Goal: Transaction & Acquisition: Purchase product/service

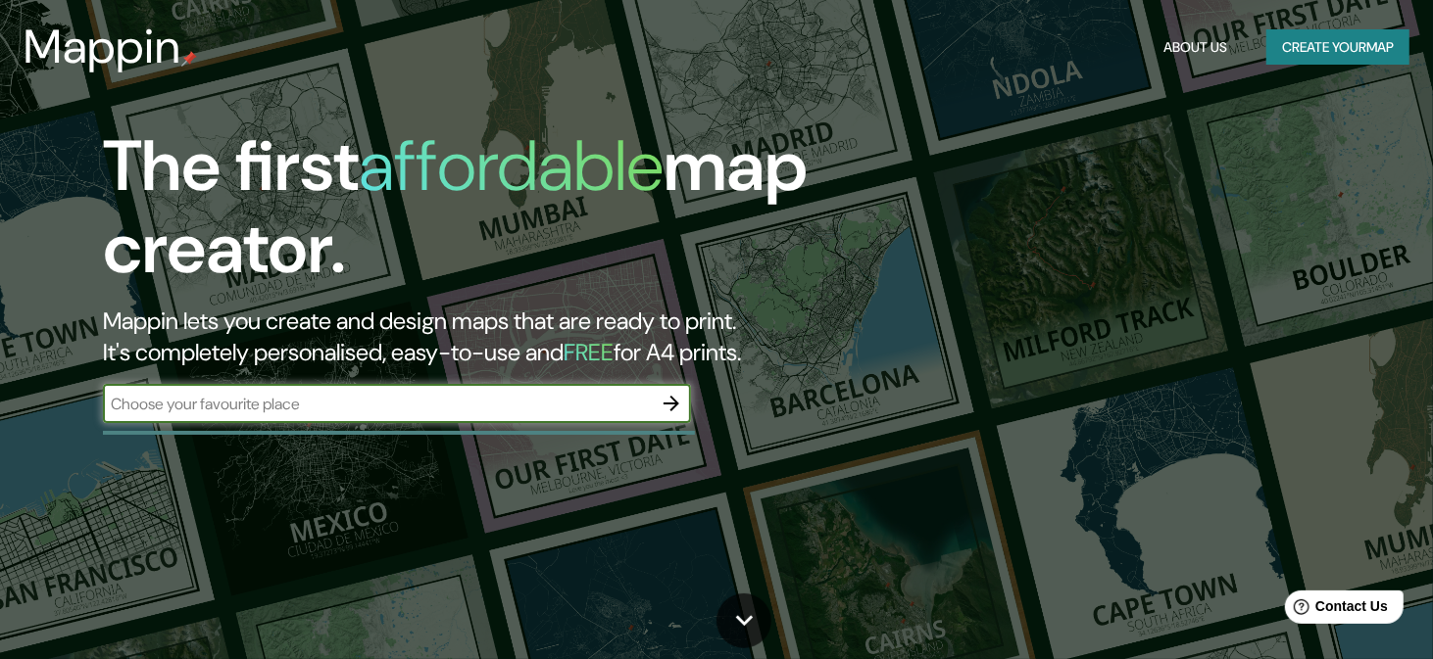
click at [663, 394] on icon "button" at bounding box center [671, 404] width 24 height 24
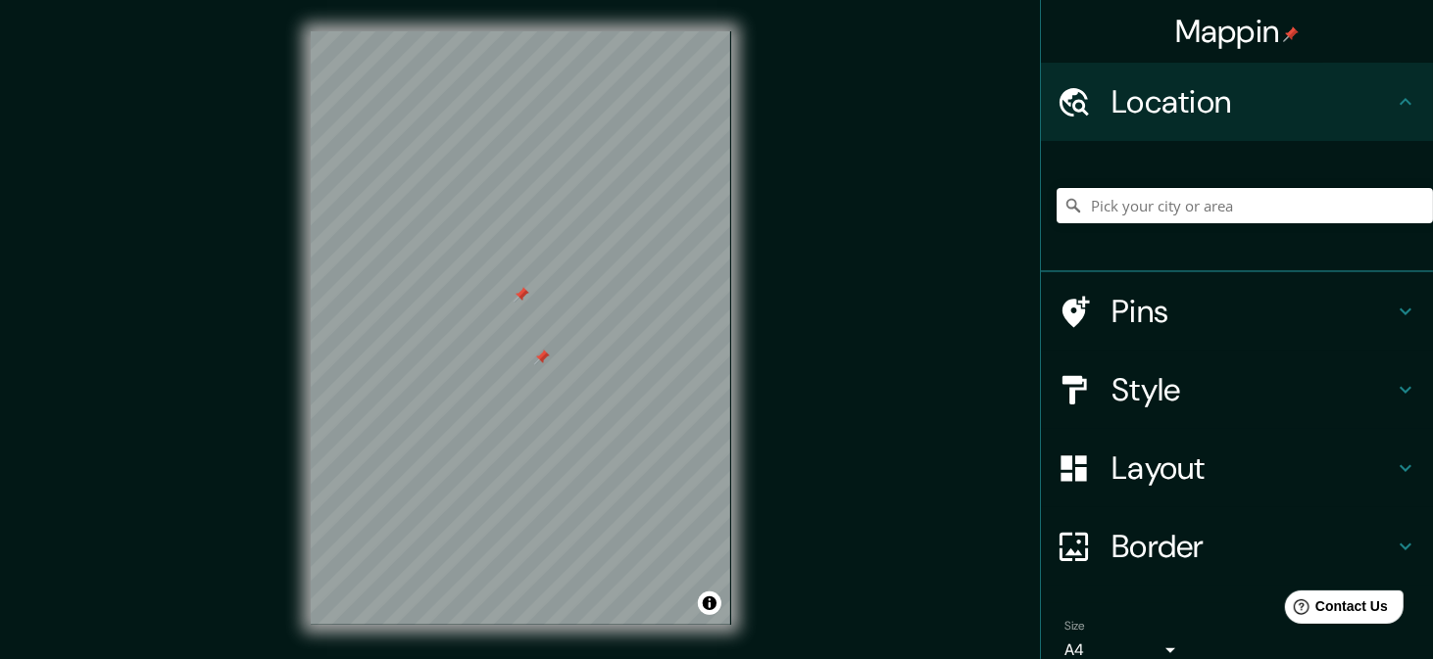
click at [539, 356] on div at bounding box center [542, 358] width 16 height 16
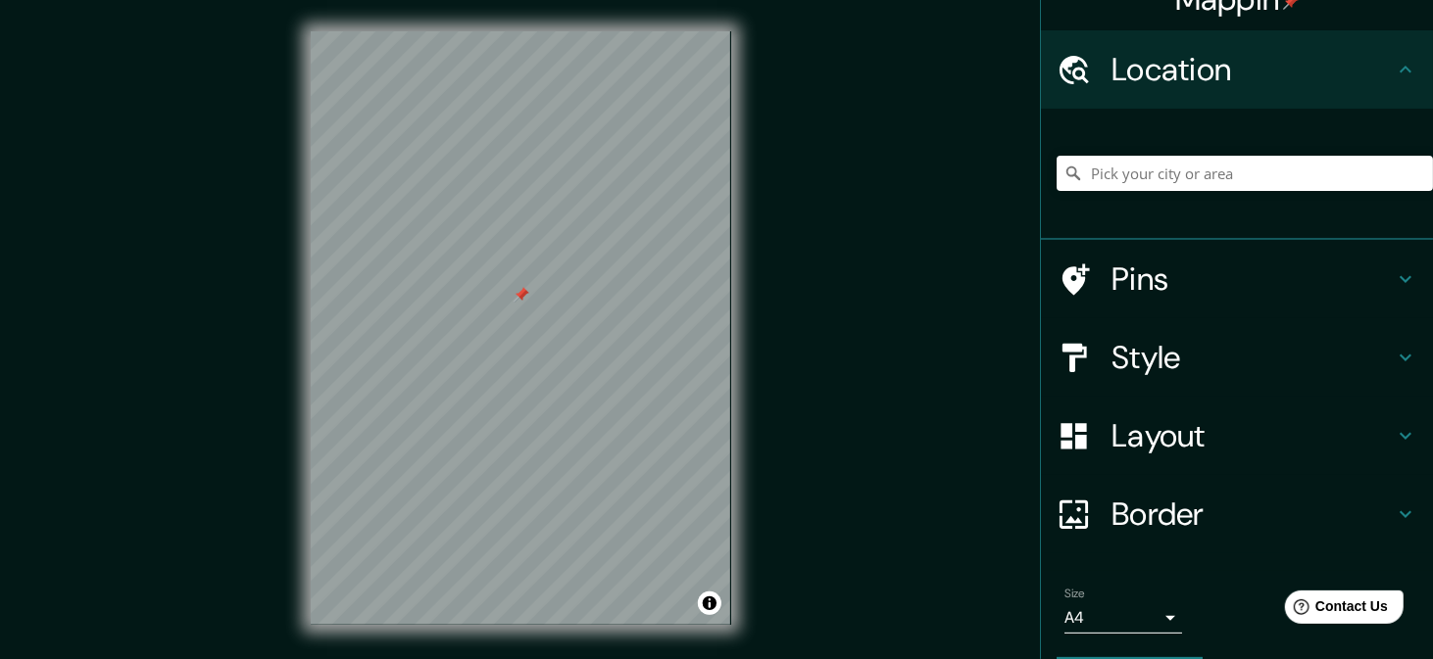
scroll to position [88, 0]
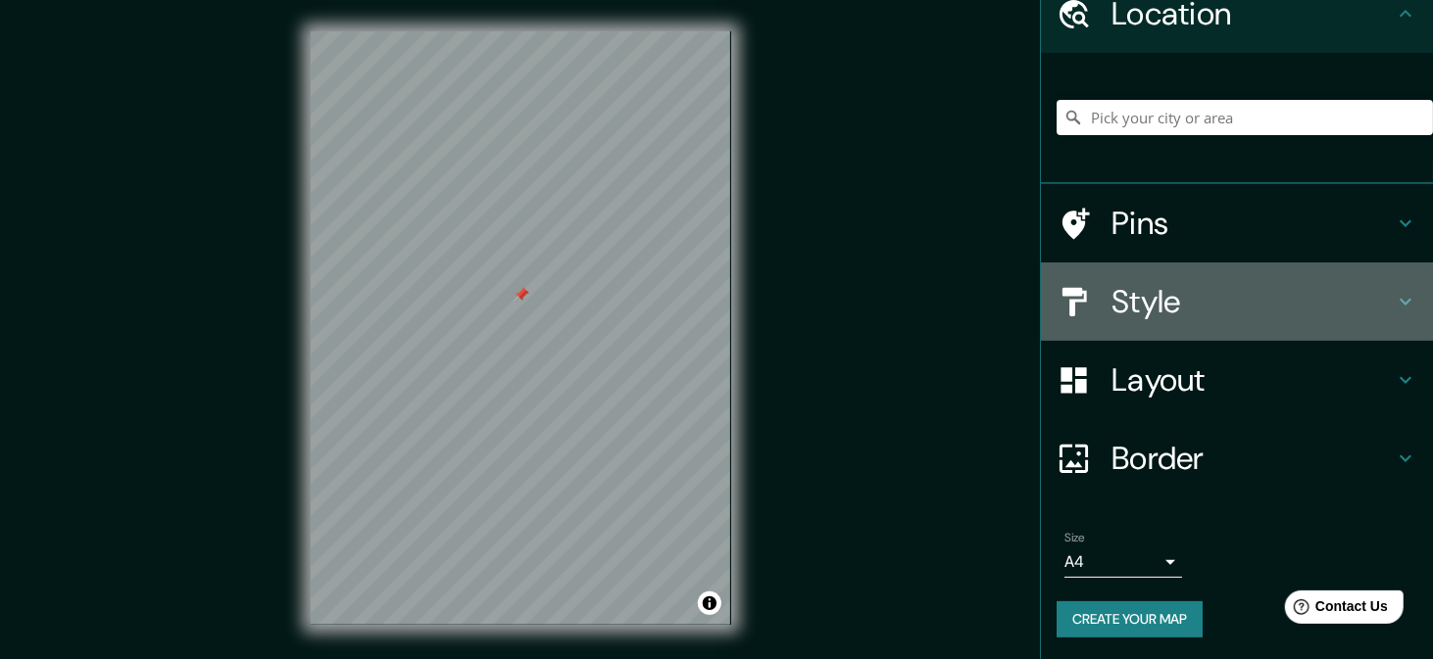
click at [1256, 316] on h4 "Style" at bounding box center [1252, 301] width 282 height 39
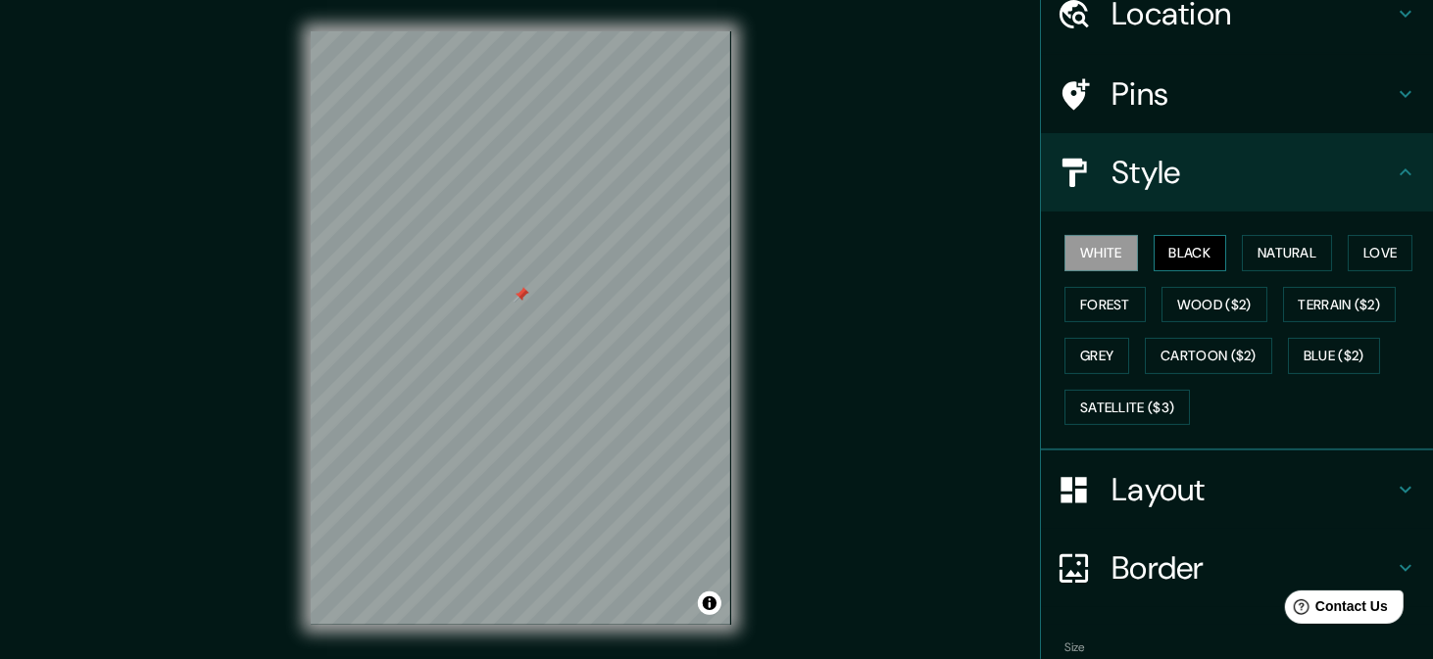
click at [1204, 257] on button "Black" at bounding box center [1189, 253] width 73 height 36
click at [1272, 264] on button "Natural" at bounding box center [1287, 253] width 90 height 36
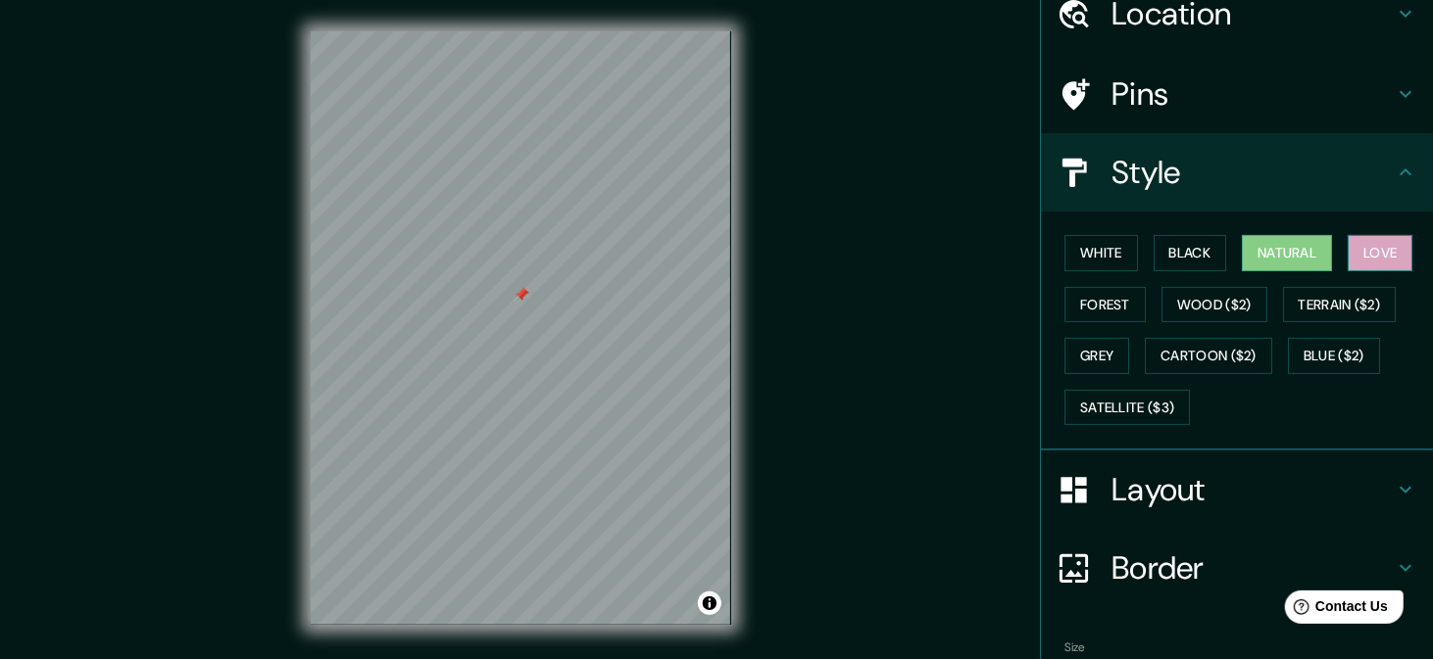
click at [1351, 248] on button "Love" at bounding box center [1379, 253] width 65 height 36
click at [1119, 289] on button "Forest" at bounding box center [1104, 305] width 81 height 36
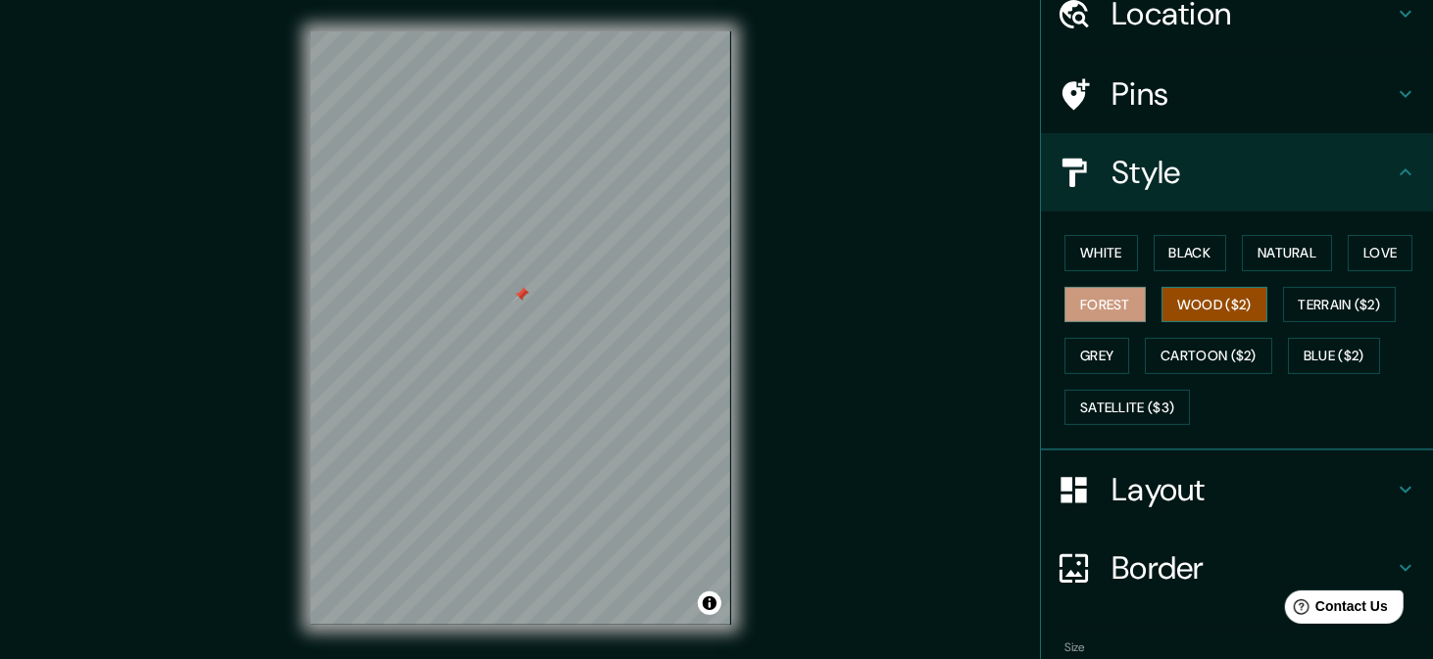
click at [1188, 299] on button "Wood ($2)" at bounding box center [1214, 305] width 106 height 36
click at [1302, 313] on button "Terrain ($2)" at bounding box center [1340, 305] width 114 height 36
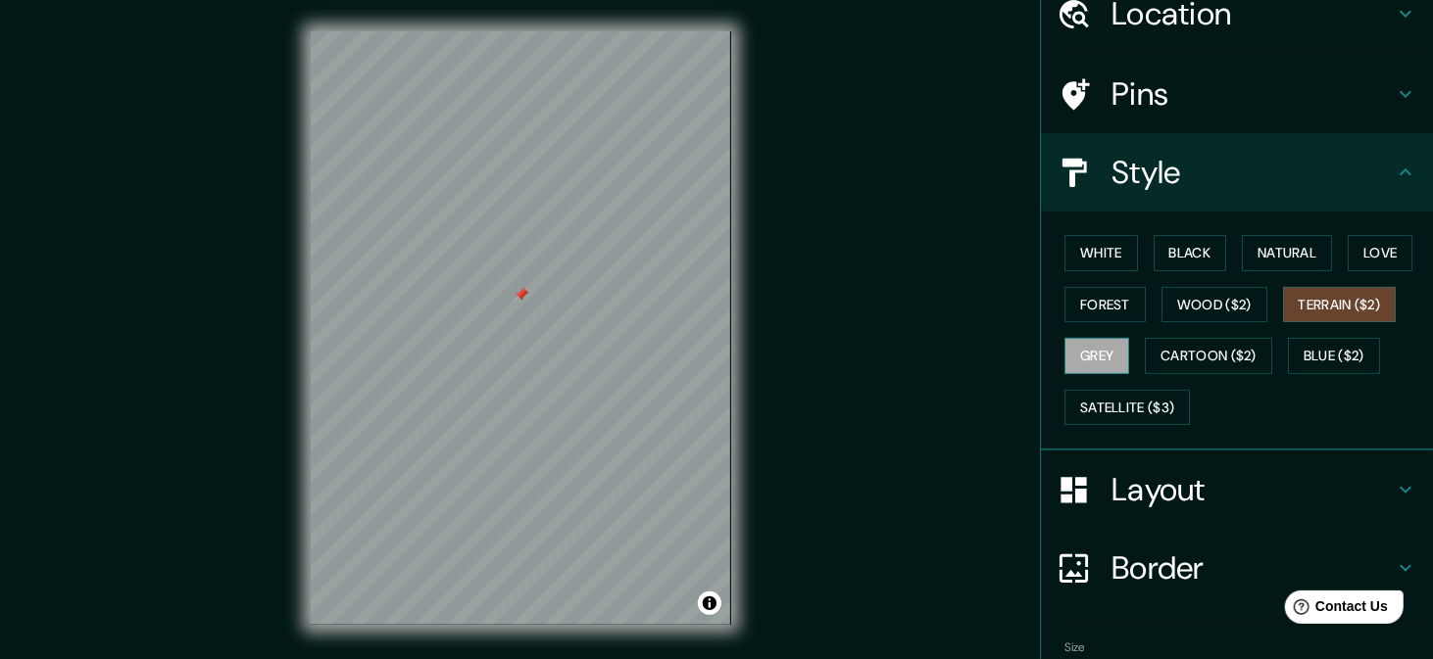
click at [1087, 353] on button "Grey" at bounding box center [1096, 356] width 65 height 36
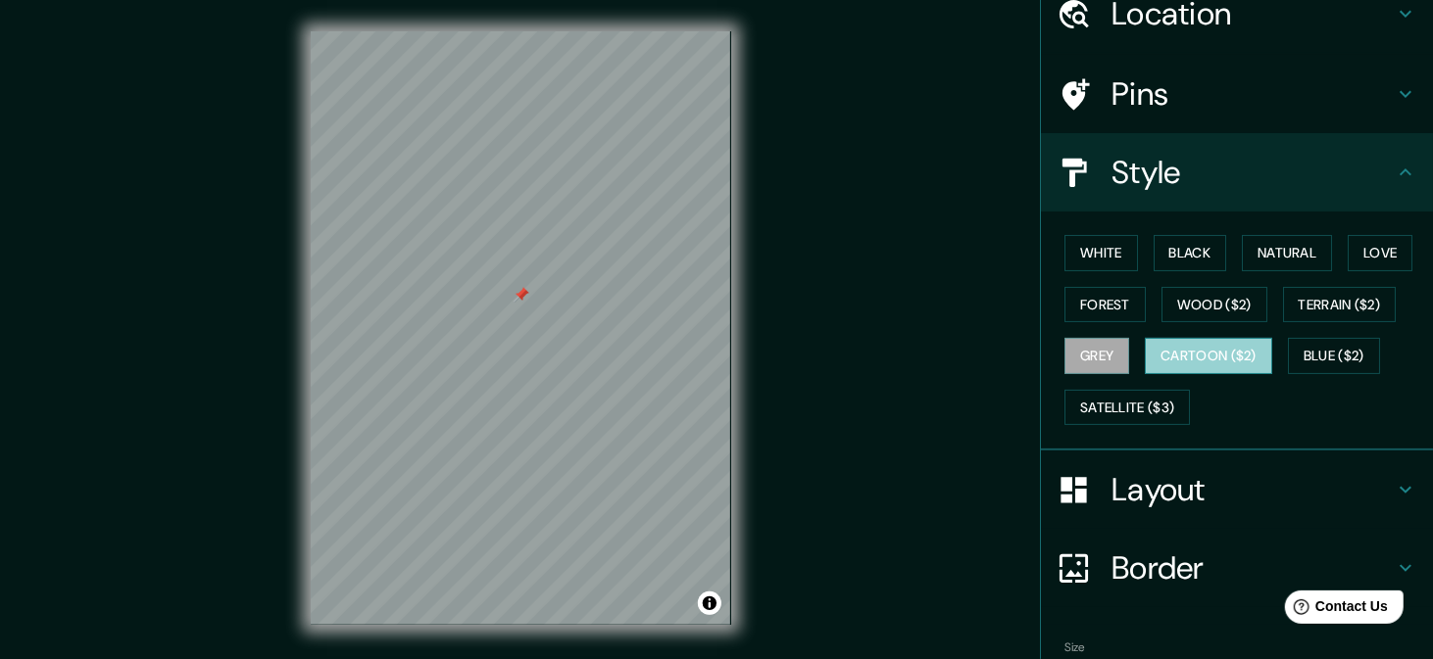
click at [1166, 355] on button "Cartoon ($2)" at bounding box center [1208, 356] width 127 height 36
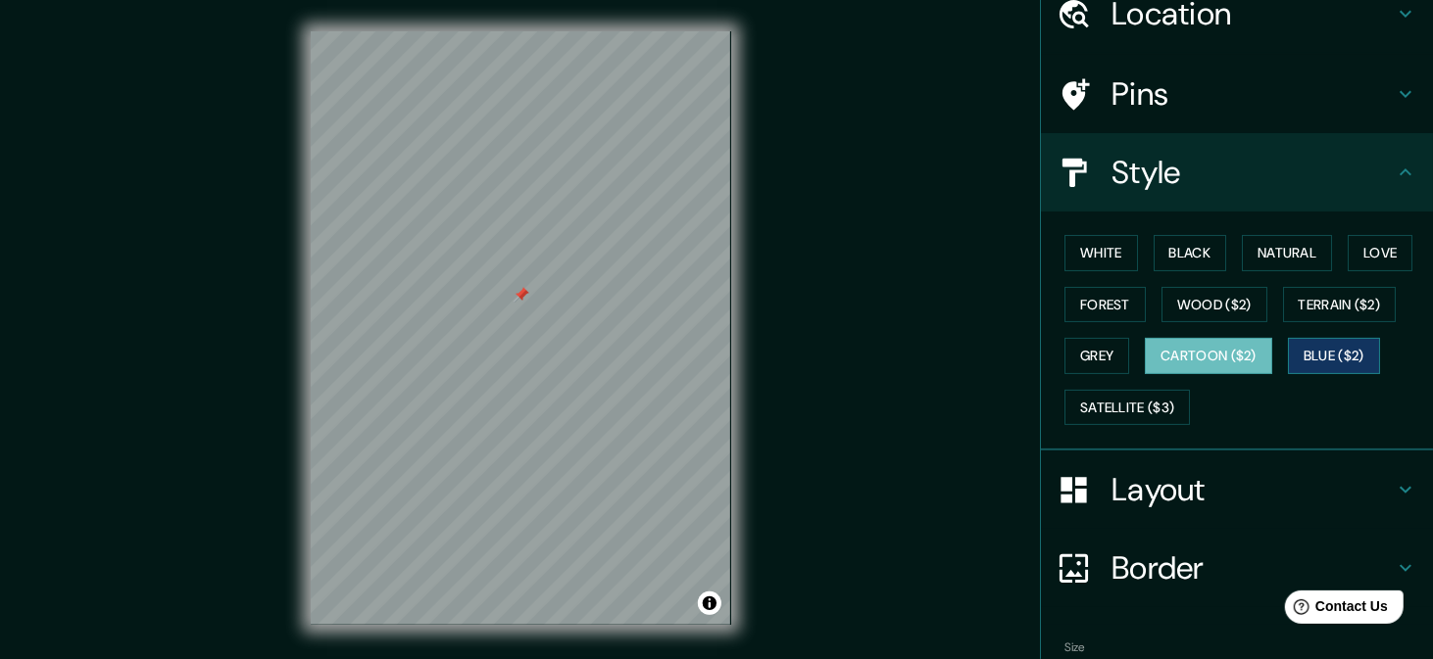
click at [1292, 347] on button "Blue ($2)" at bounding box center [1334, 356] width 92 height 36
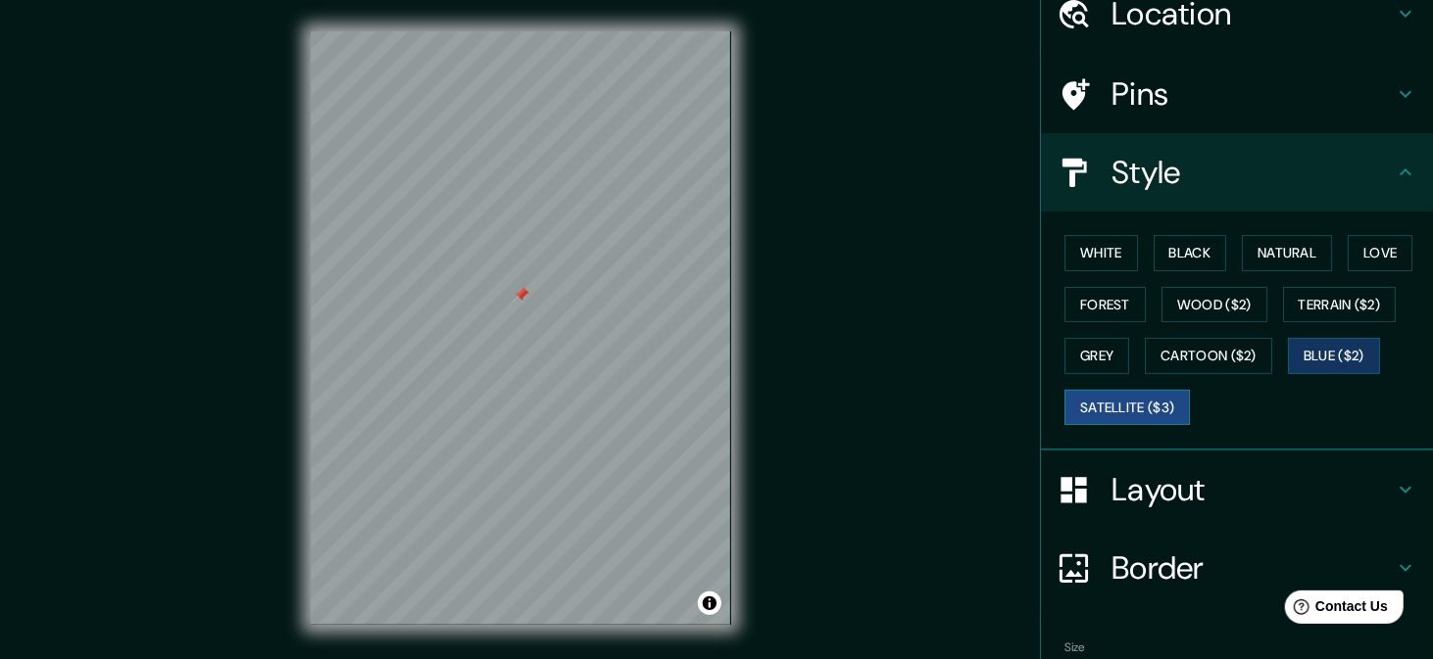
click at [1162, 407] on button "Satellite ($3)" at bounding box center [1126, 408] width 125 height 36
click at [1097, 254] on button "White" at bounding box center [1100, 253] width 73 height 36
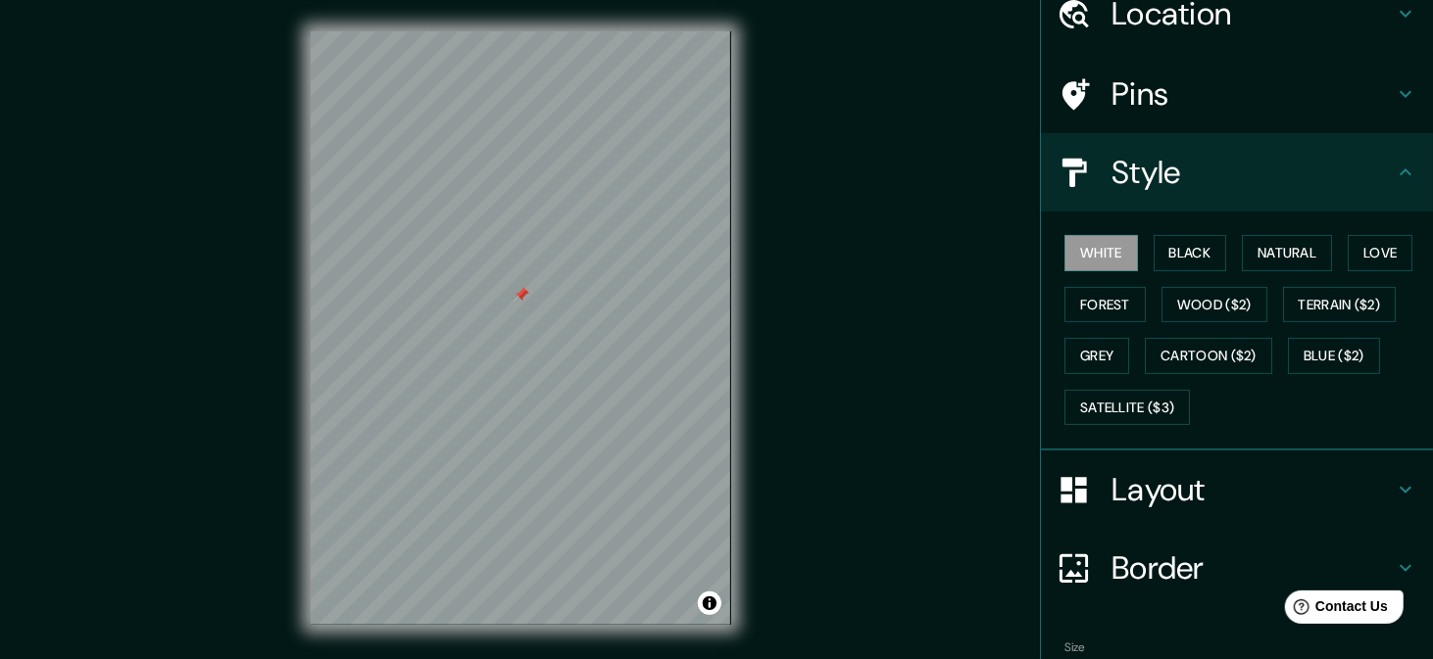
click at [1290, 270] on div "White Black Natural Love Forest Wood ($2) Terrain ($2) Grey Cartoon ($2) Blue (…" at bounding box center [1244, 330] width 376 height 206
click at [1290, 255] on button "Natural" at bounding box center [1287, 253] width 90 height 36
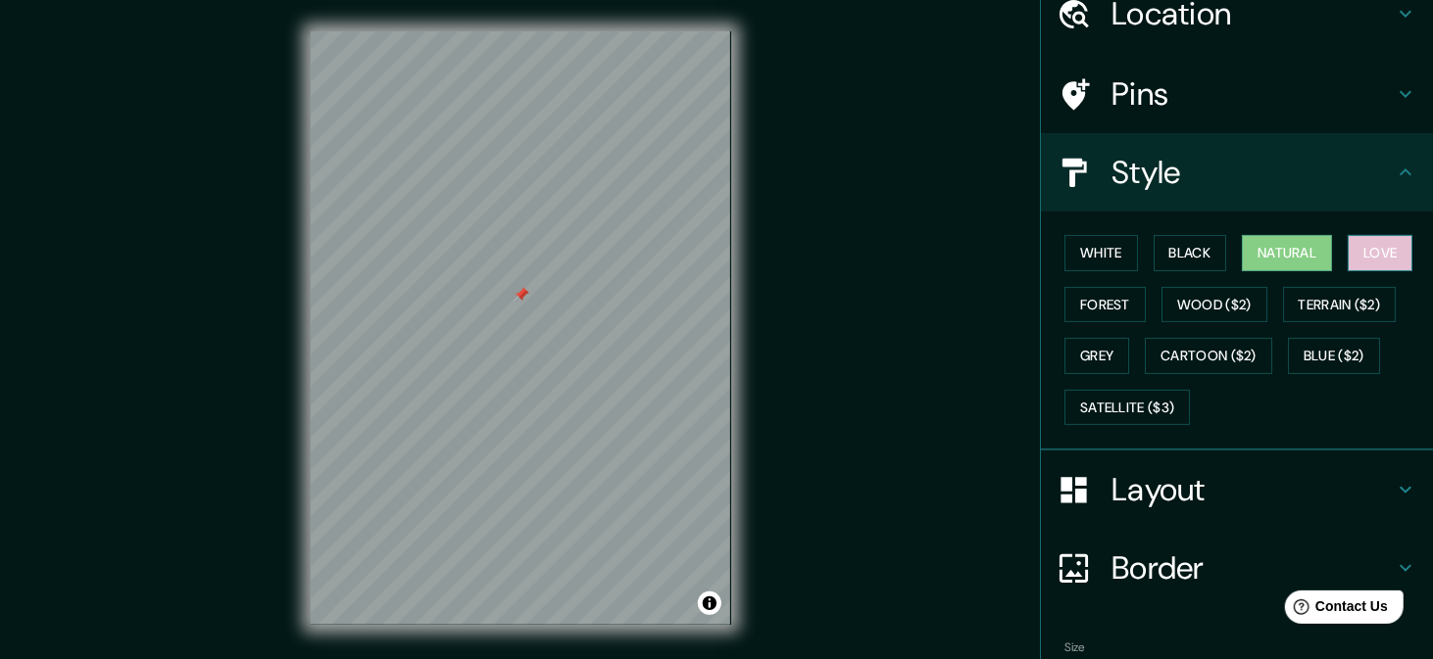
click at [1351, 254] on button "Love" at bounding box center [1379, 253] width 65 height 36
click at [1310, 256] on button "Natural" at bounding box center [1287, 253] width 90 height 36
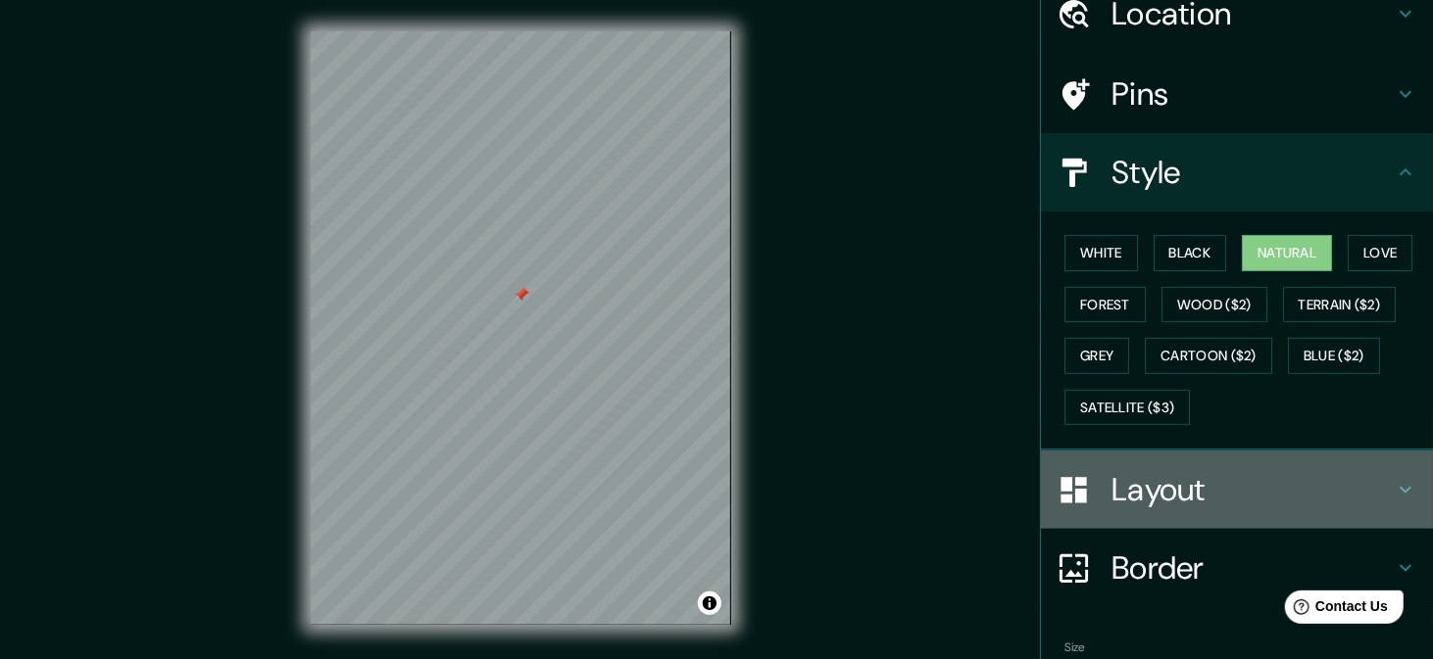
click at [1150, 478] on h4 "Layout" at bounding box center [1252, 489] width 282 height 39
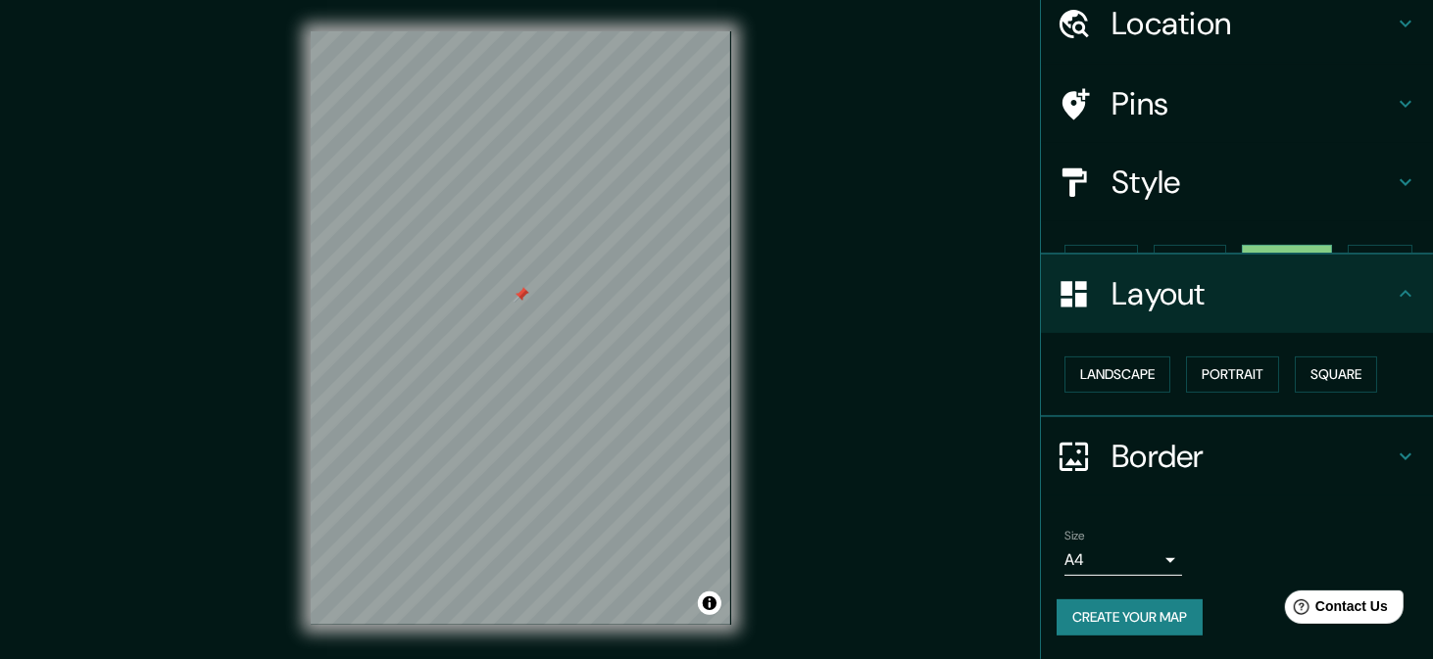
scroll to position [42, 0]
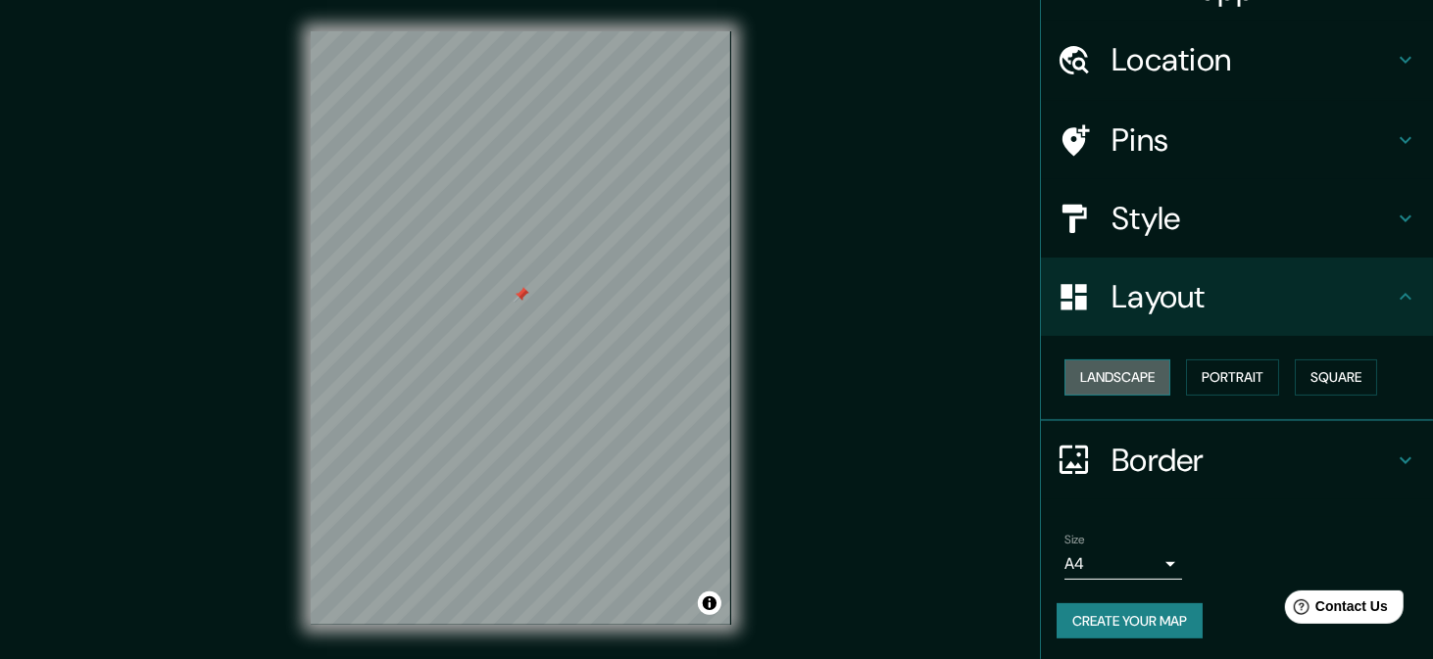
click at [1106, 365] on button "Landscape" at bounding box center [1117, 378] width 106 height 36
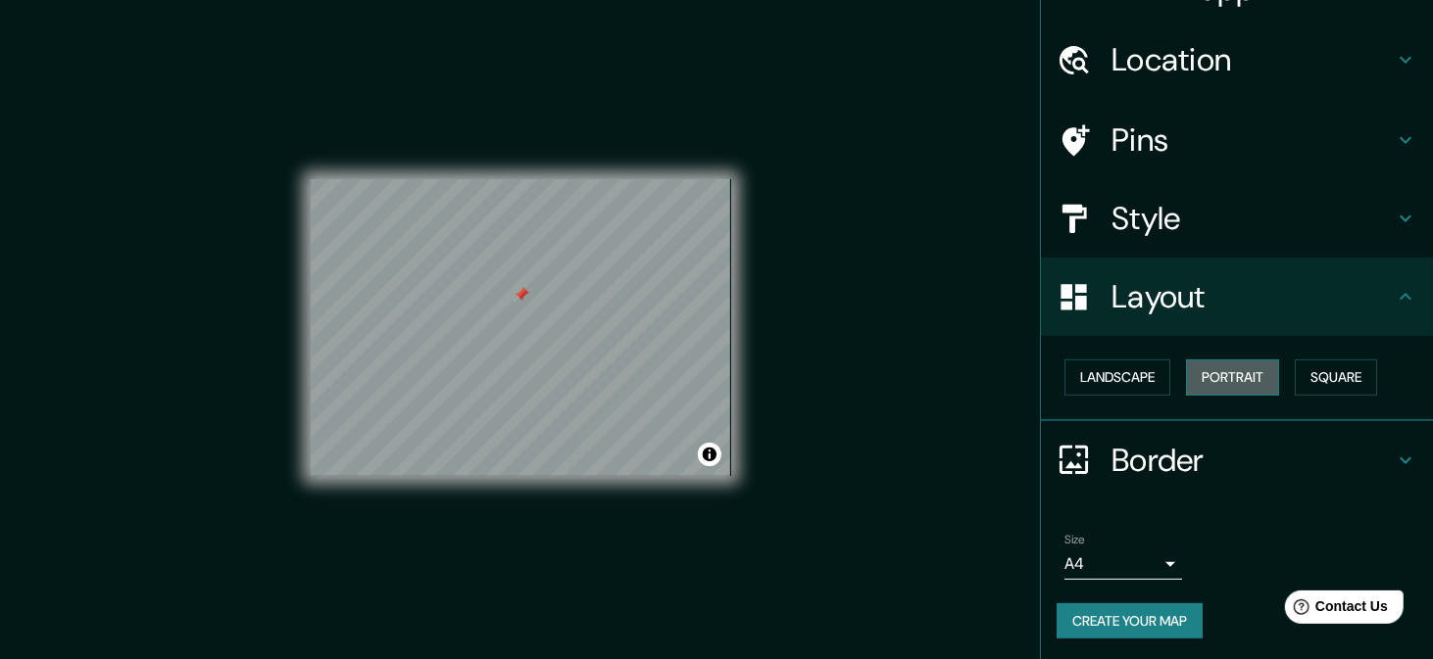
drag, startPoint x: 1211, startPoint y: 365, endPoint x: 1221, endPoint y: 360, distance: 11.0
click at [1214, 363] on button "Portrait" at bounding box center [1232, 378] width 93 height 36
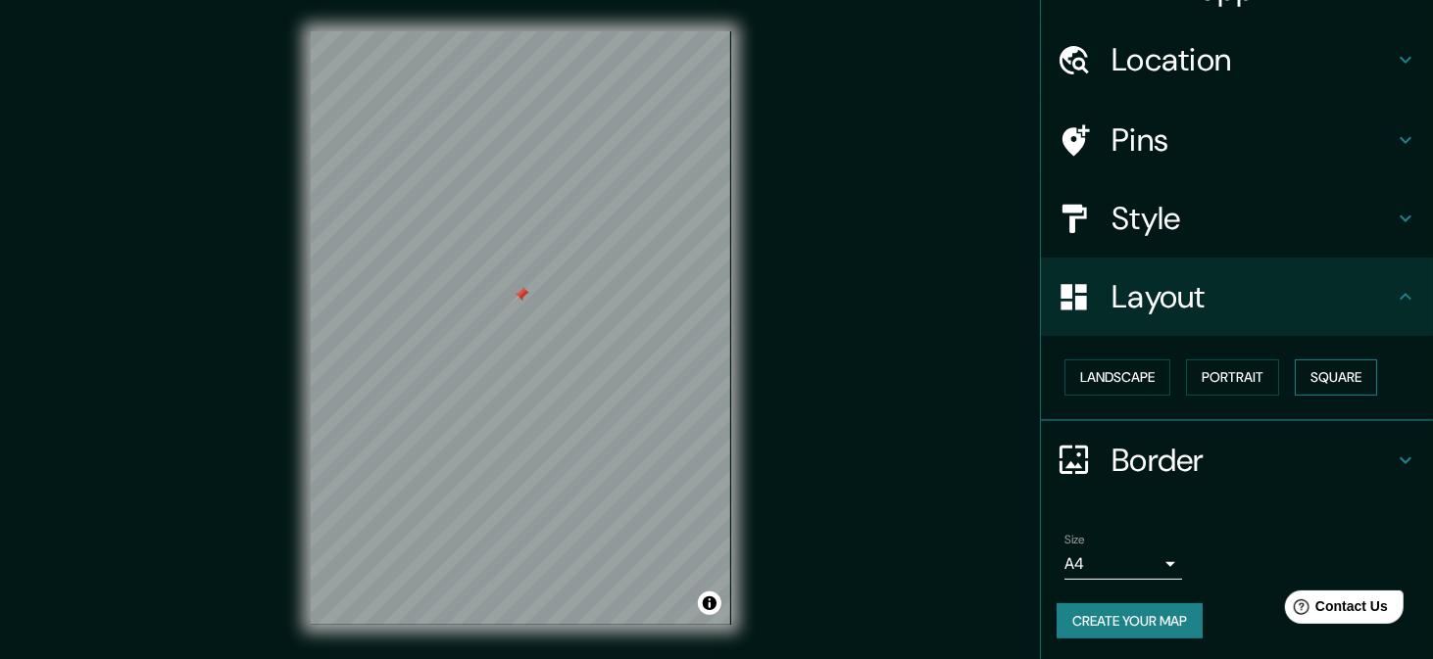
click at [1296, 374] on button "Square" at bounding box center [1335, 378] width 82 height 36
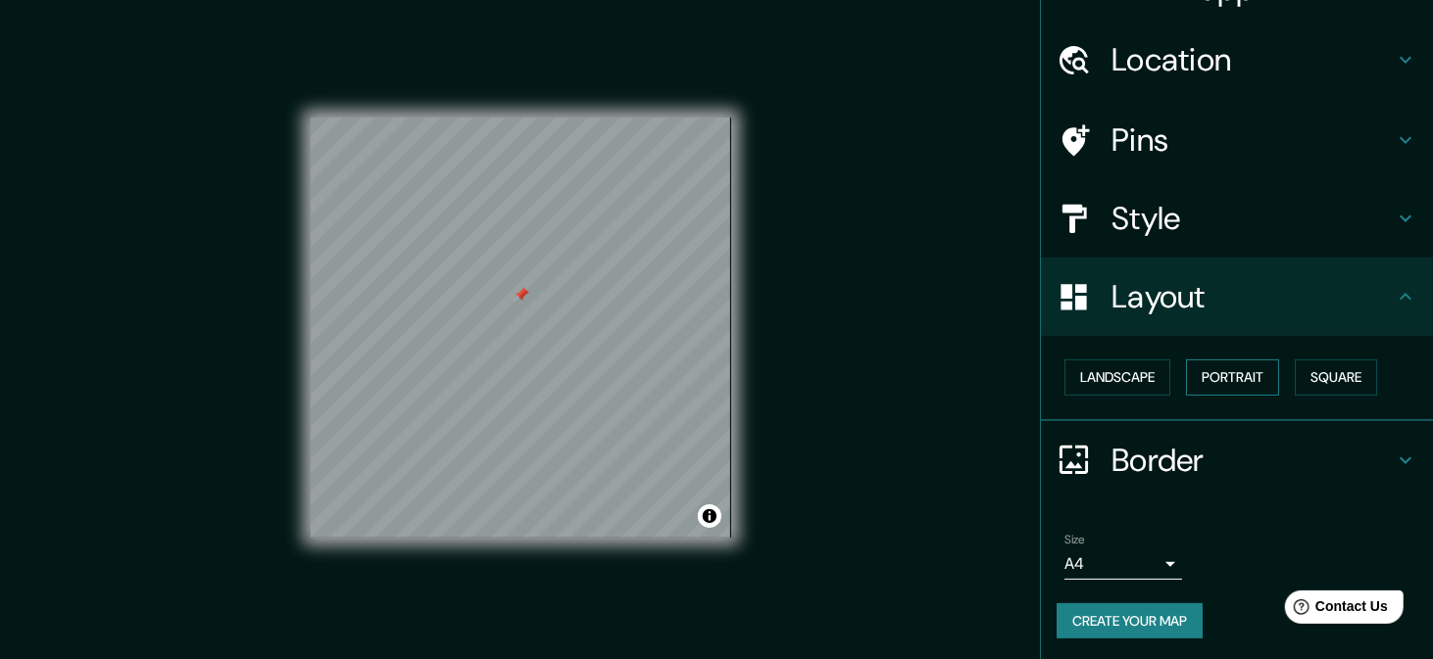
click at [1218, 384] on button "Portrait" at bounding box center [1232, 378] width 93 height 36
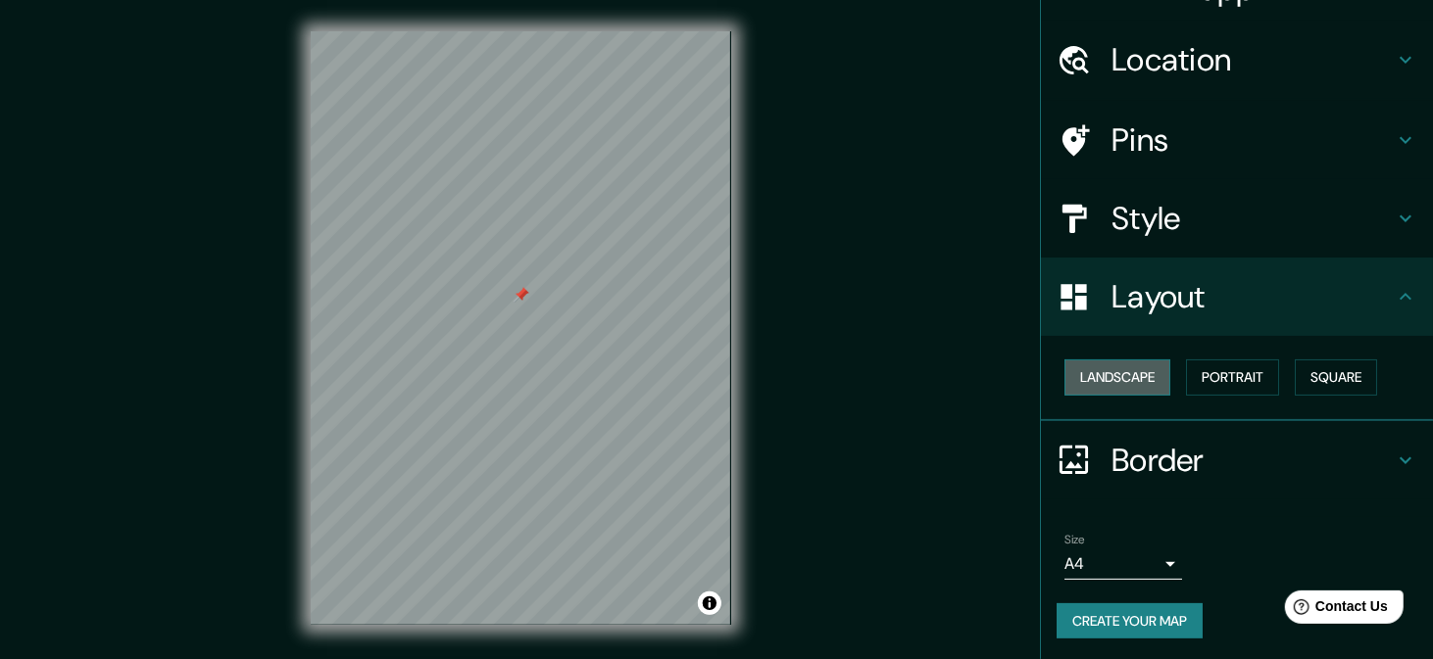
click at [1133, 386] on button "Landscape" at bounding box center [1117, 378] width 106 height 36
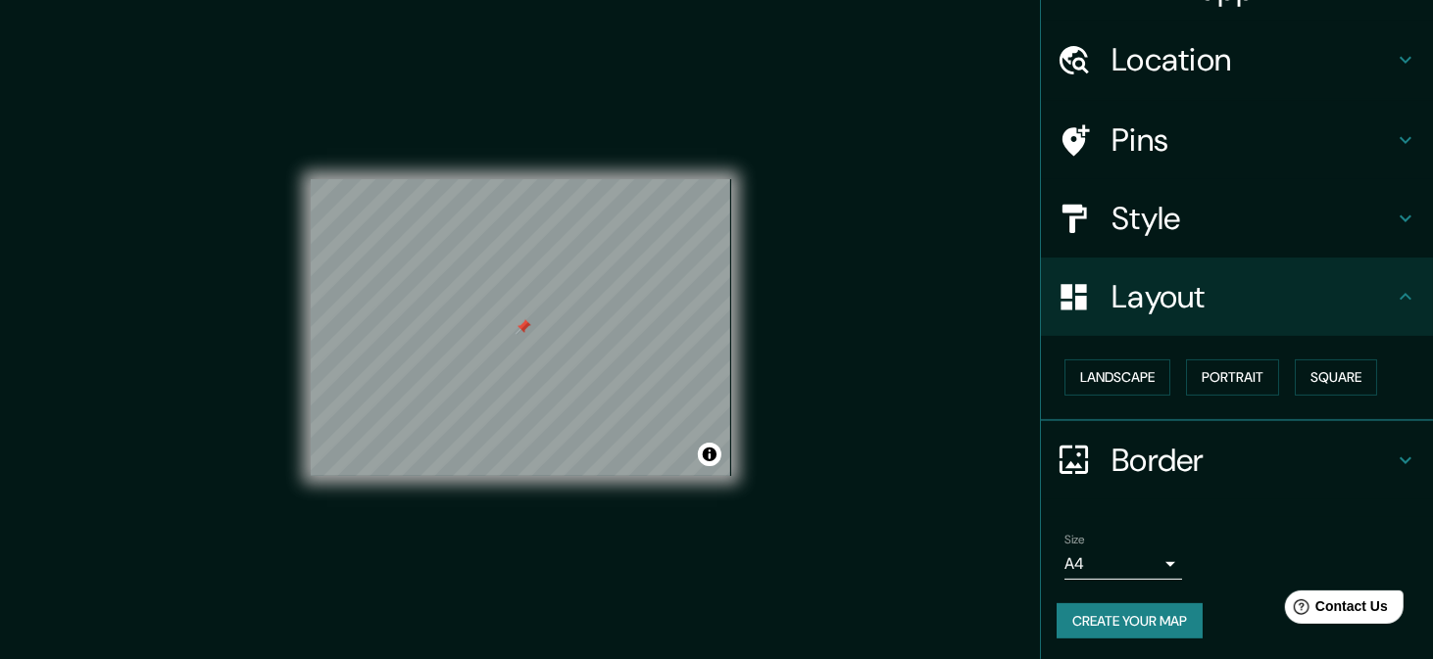
click at [1189, 164] on div "Pins" at bounding box center [1237, 140] width 392 height 78
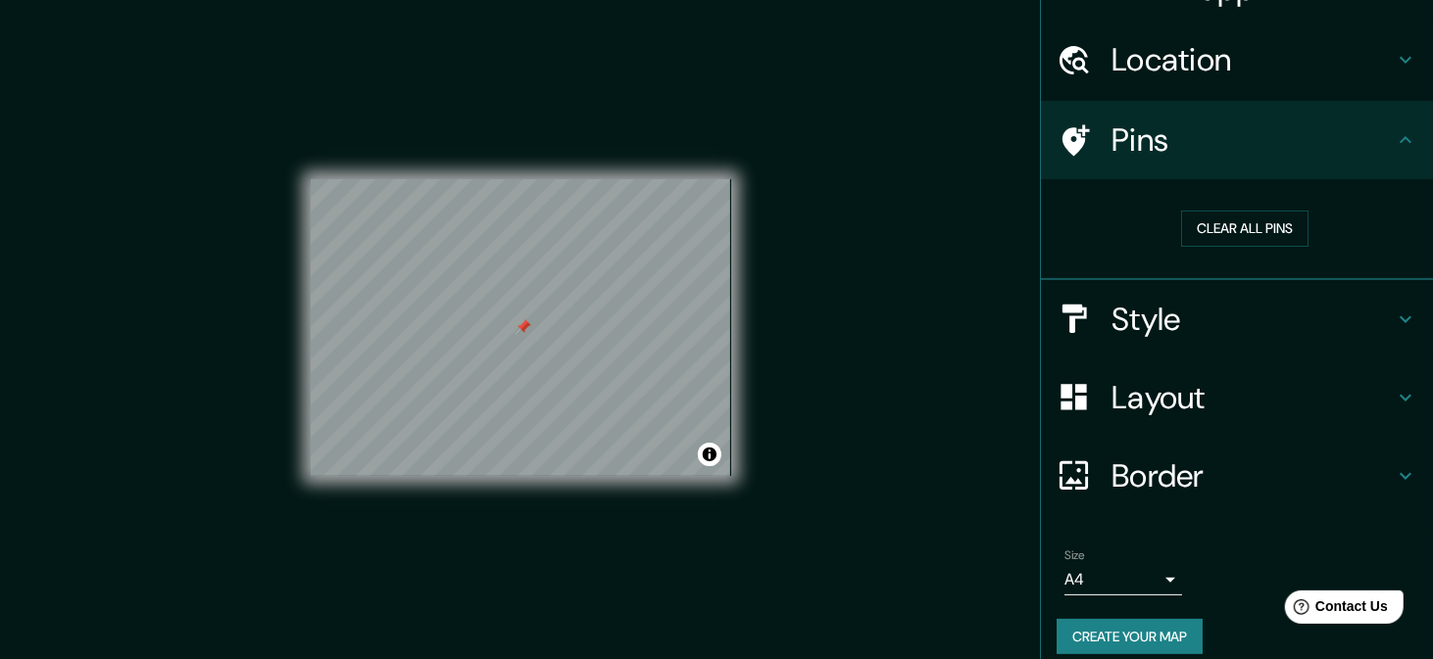
click at [1273, 63] on h4 "Location" at bounding box center [1252, 59] width 282 height 39
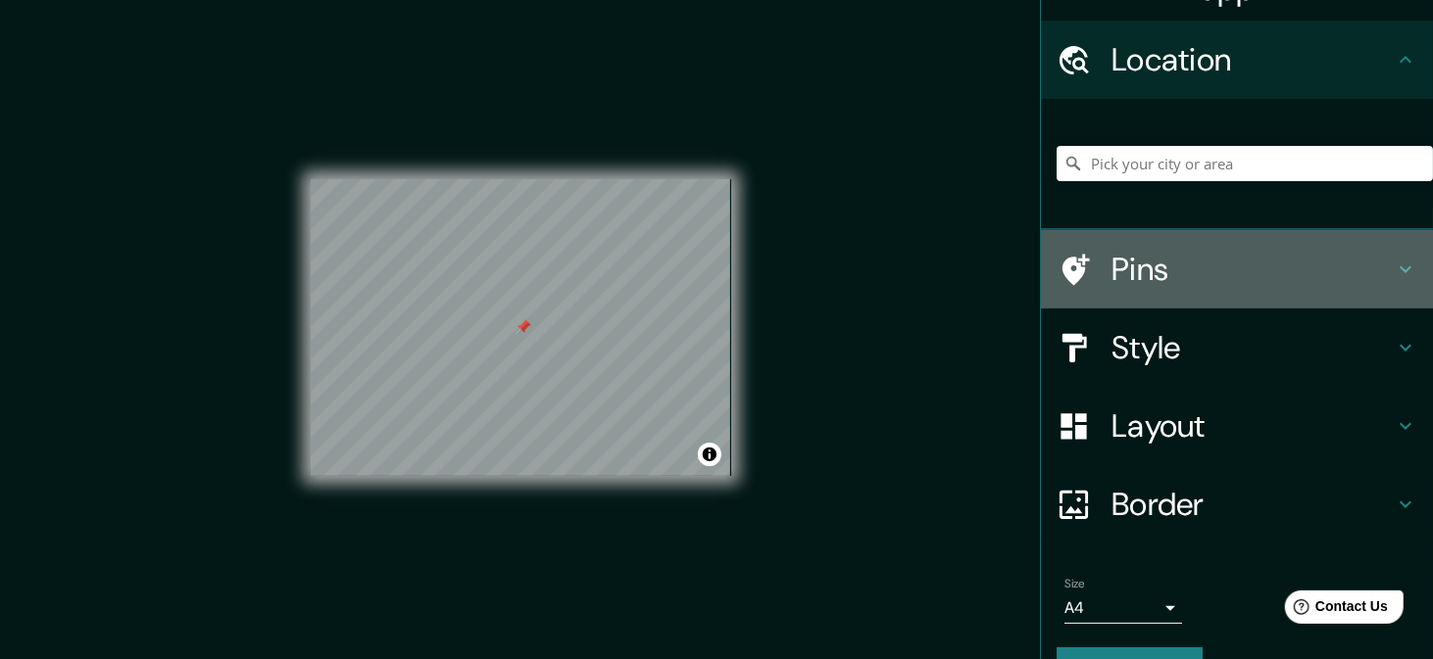
click at [1288, 269] on h4 "Pins" at bounding box center [1252, 269] width 282 height 39
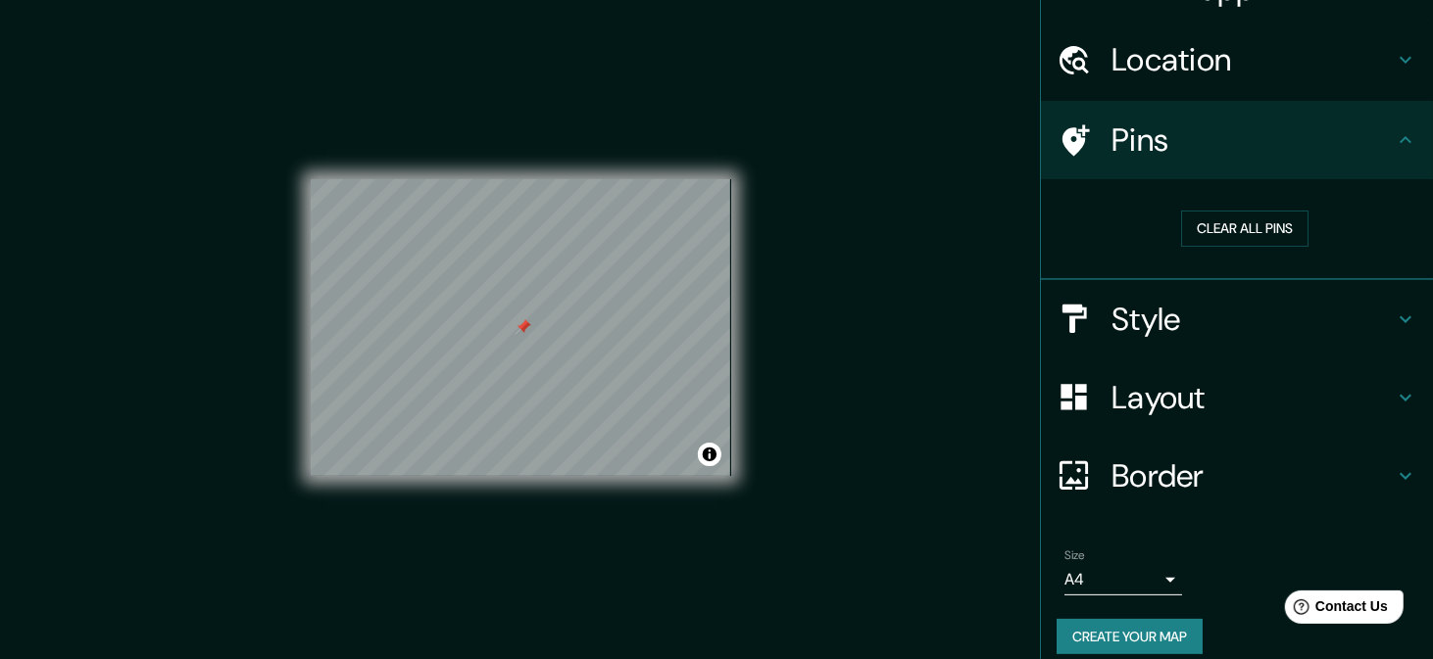
click at [1291, 296] on div "Style" at bounding box center [1237, 319] width 392 height 78
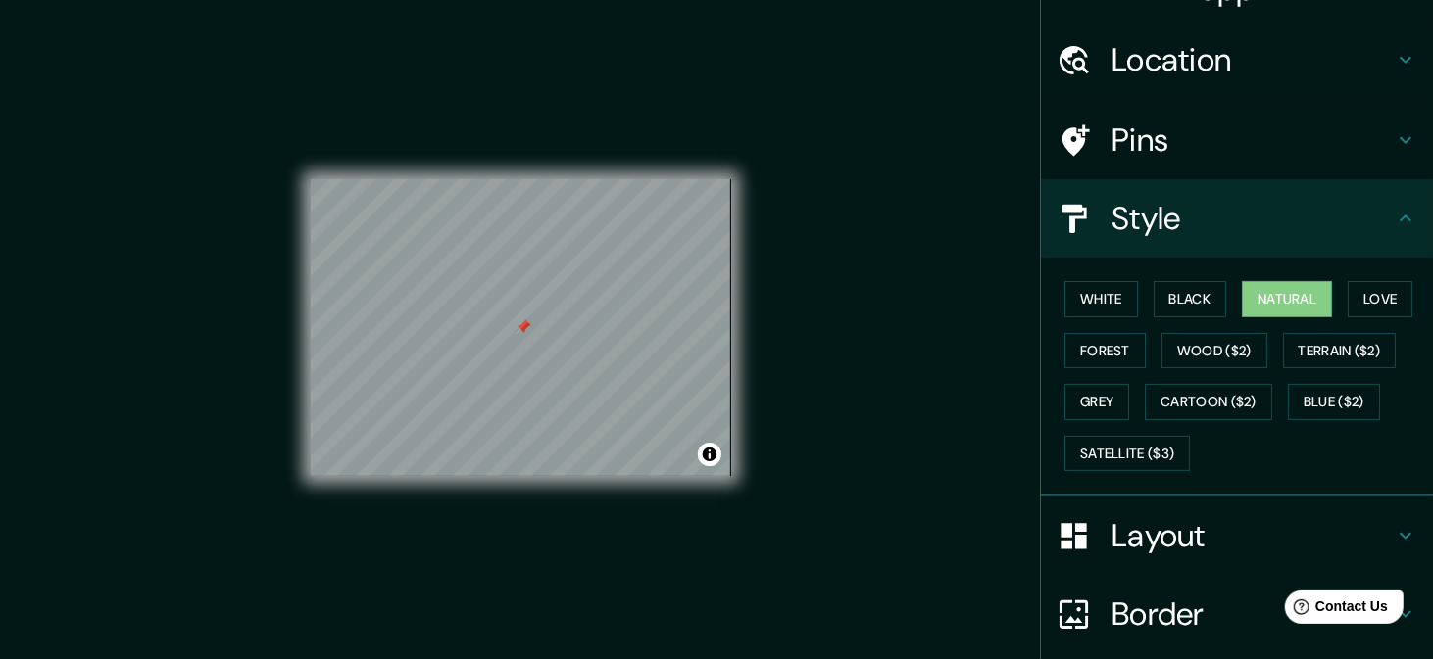
click at [1196, 522] on h4 "Layout" at bounding box center [1252, 535] width 282 height 39
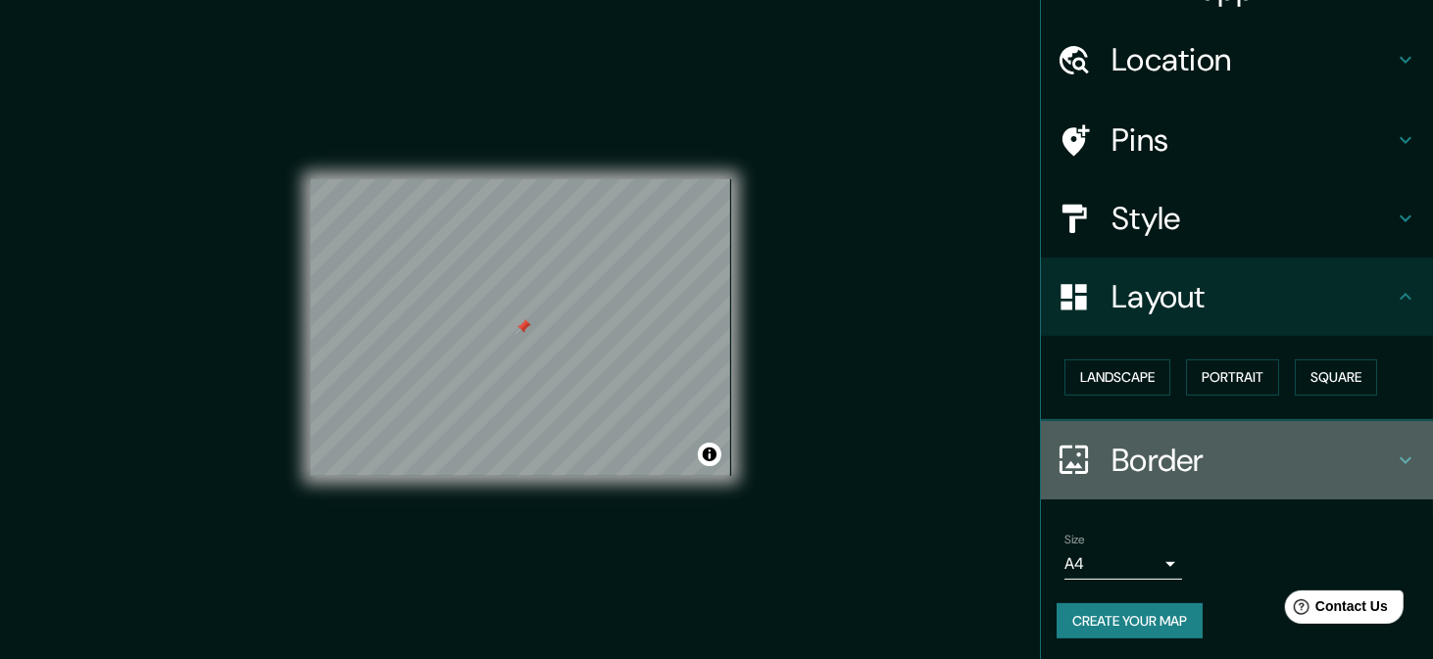
click at [1216, 484] on div "Border" at bounding box center [1237, 460] width 392 height 78
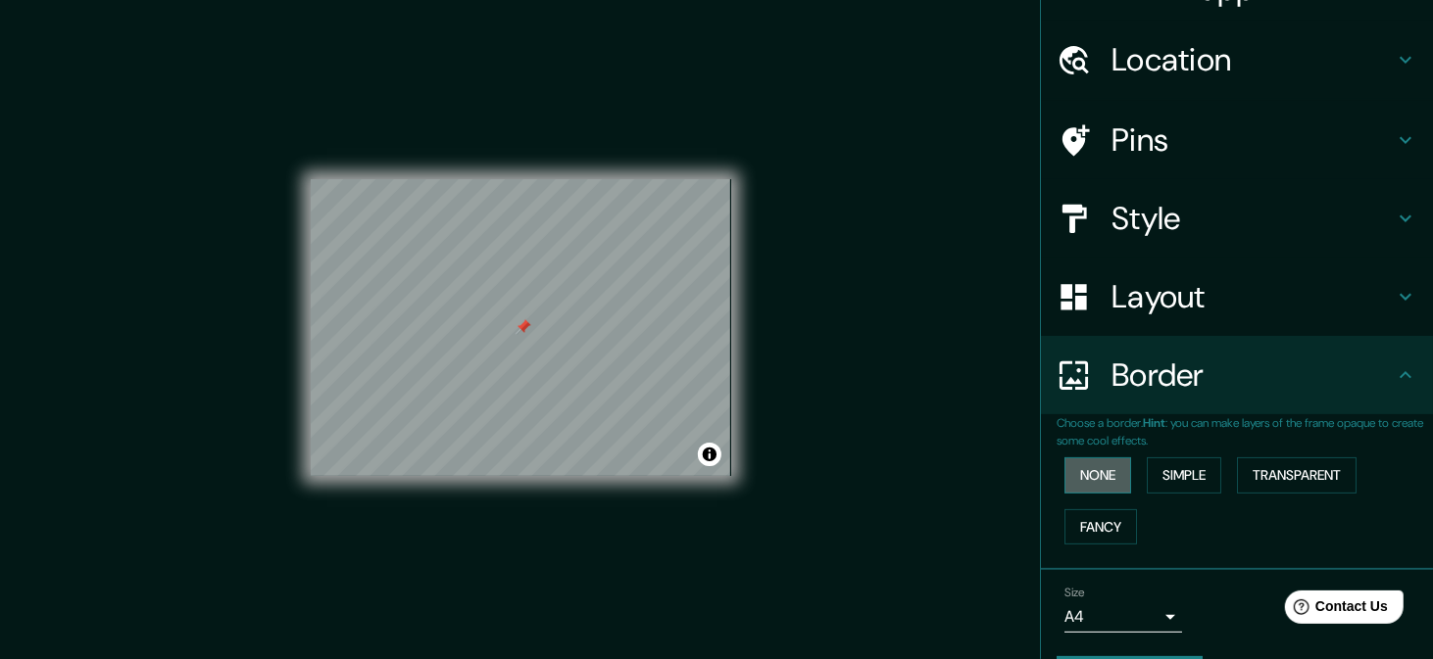
click at [1064, 468] on button "None" at bounding box center [1097, 476] width 67 height 36
click at [1162, 475] on button "Simple" at bounding box center [1183, 476] width 74 height 36
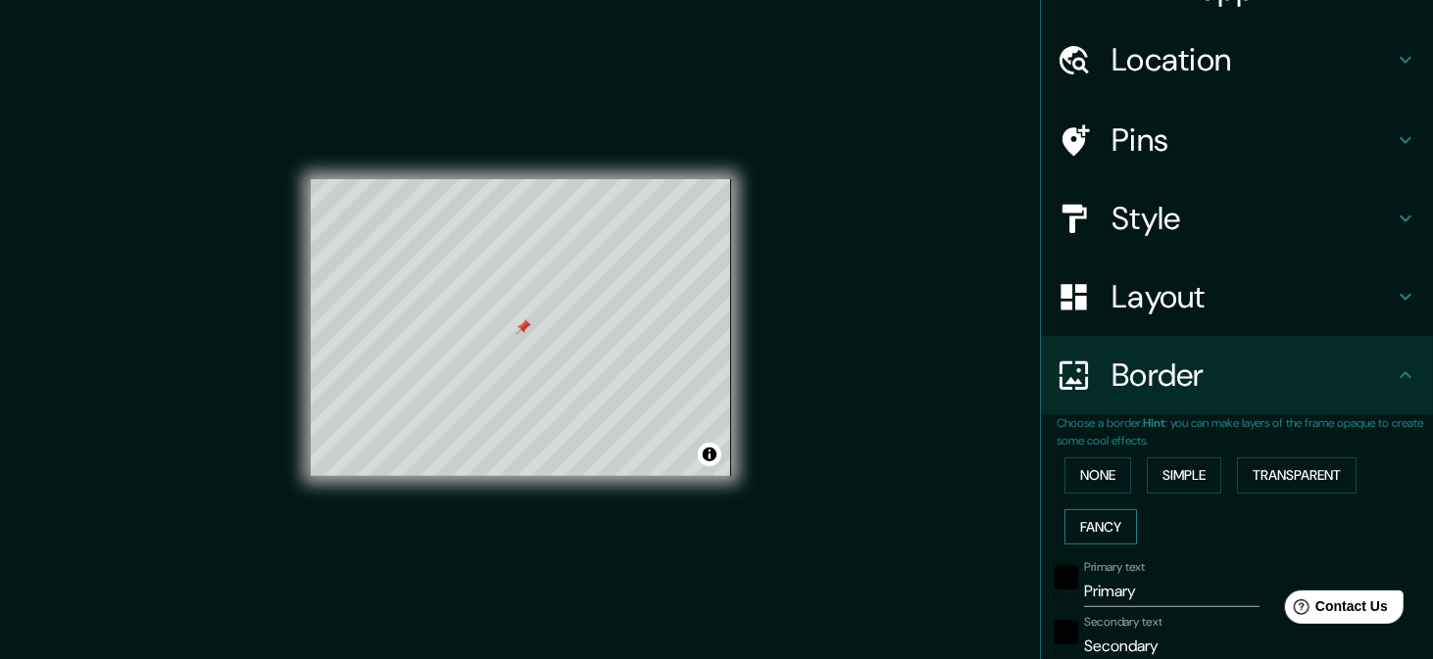
click at [1081, 524] on button "Fancy" at bounding box center [1100, 528] width 73 height 36
click at [1257, 463] on button "Transparent" at bounding box center [1297, 476] width 120 height 36
click at [1083, 480] on button "None" at bounding box center [1097, 476] width 67 height 36
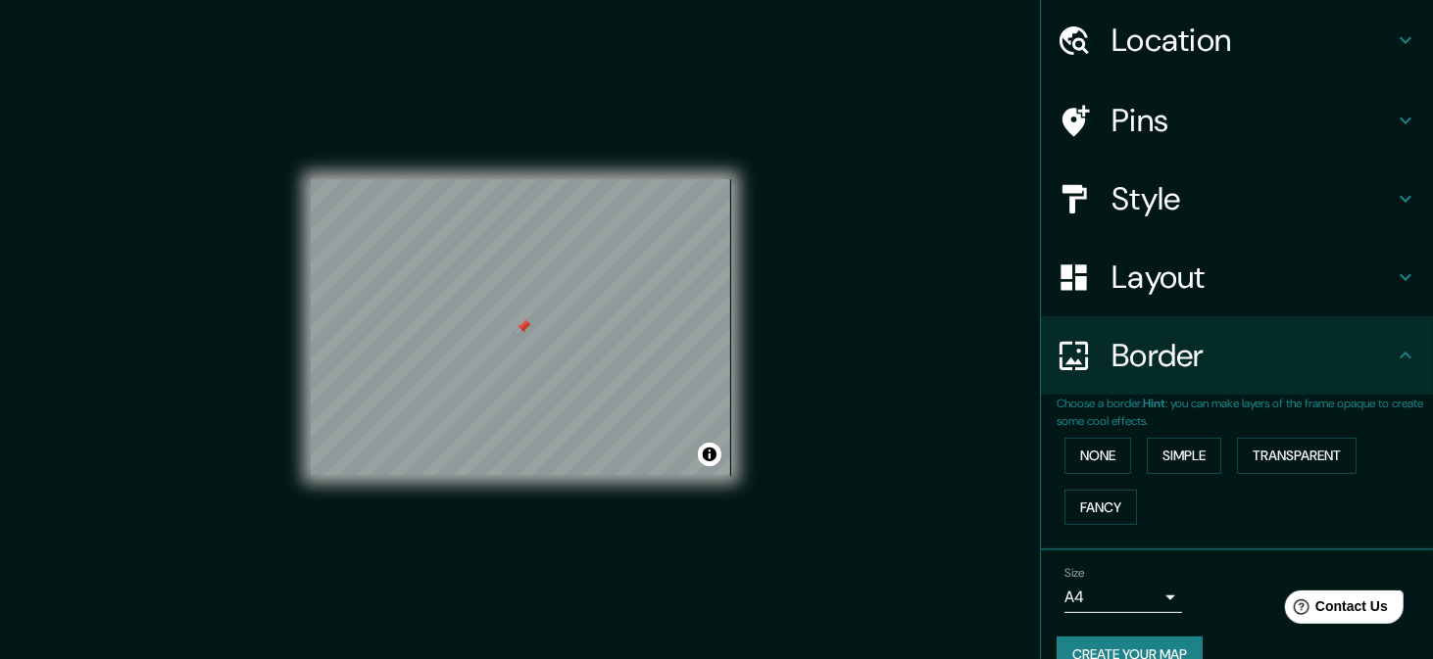
scroll to position [96, 0]
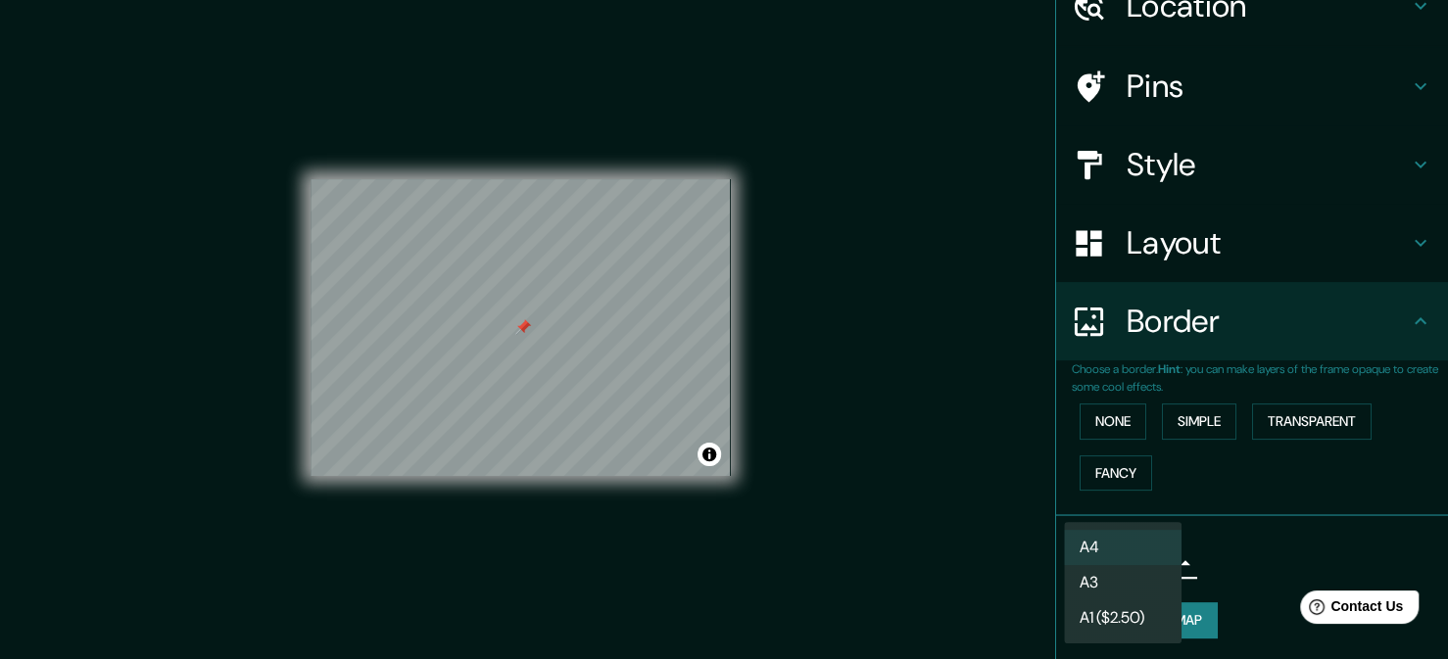
click at [1140, 567] on body "Mappin Location Pins Style Layout Border Choose a border. Hint : you can make l…" at bounding box center [724, 329] width 1448 height 659
click at [1124, 547] on li "A4" at bounding box center [1123, 547] width 118 height 35
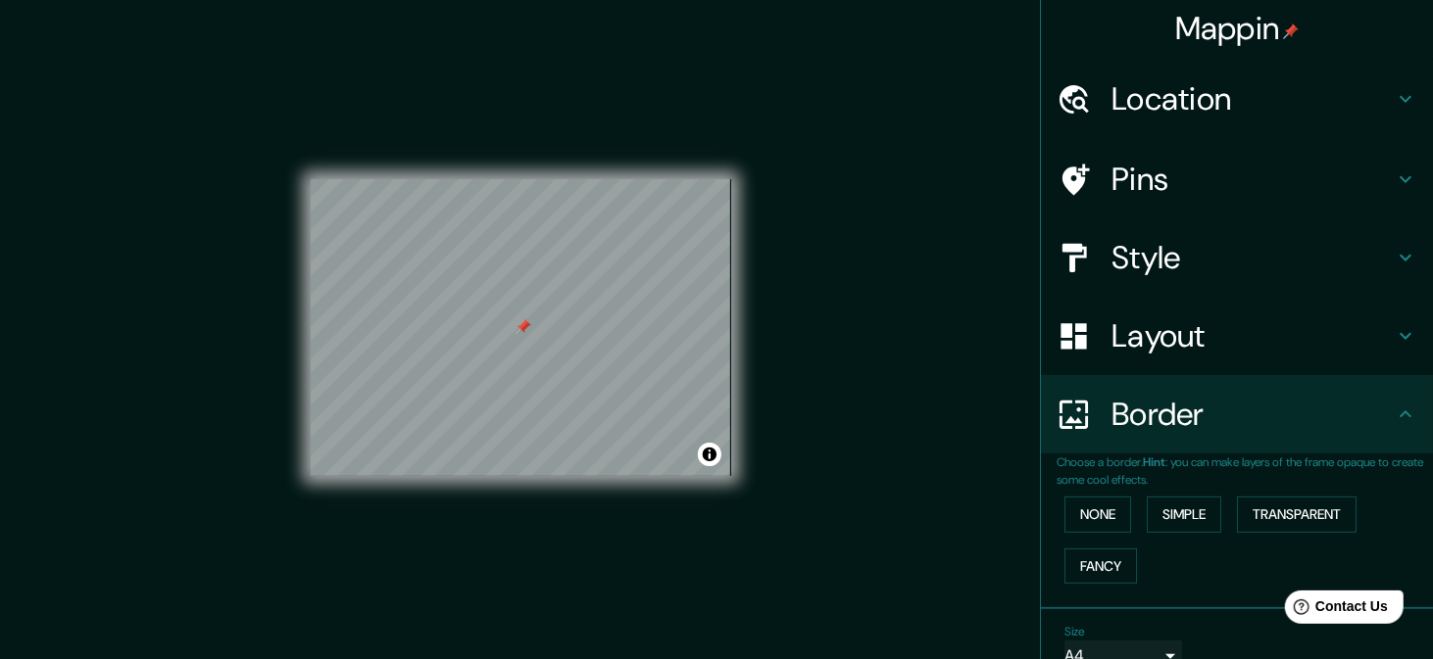
scroll to position [0, 0]
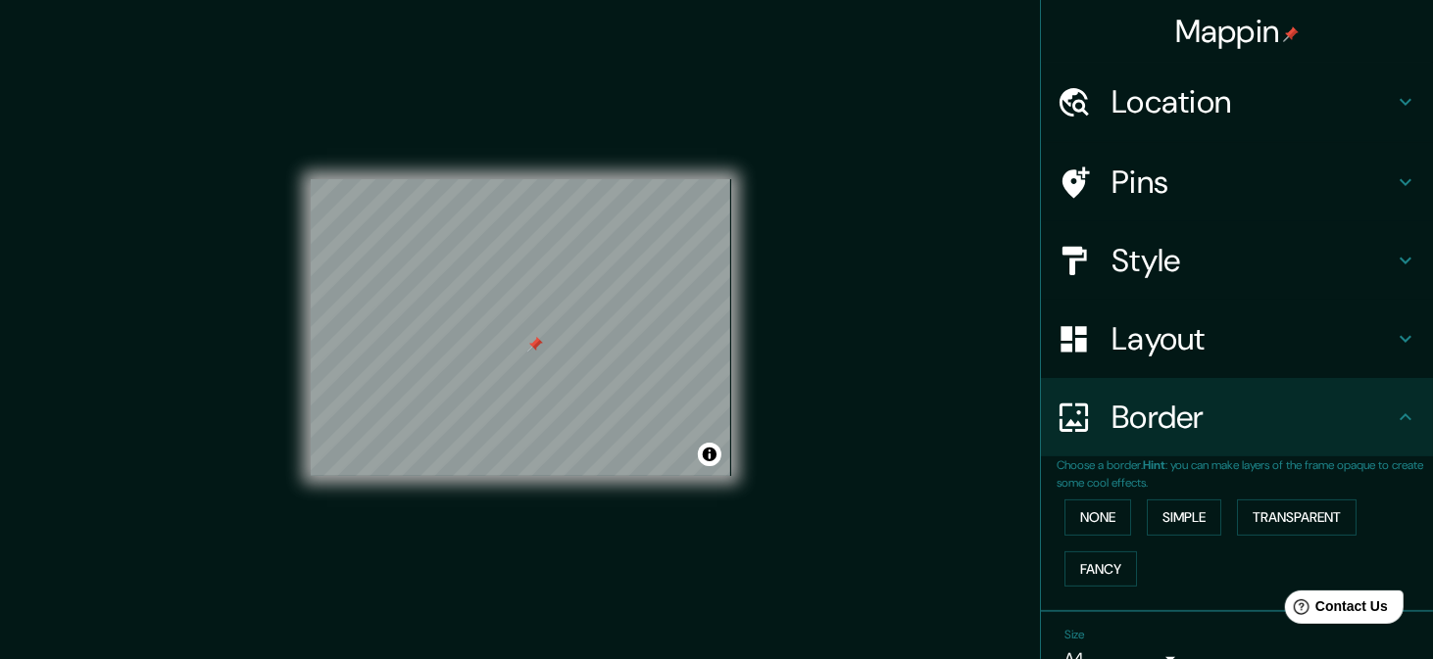
click at [1190, 349] on h4 "Layout" at bounding box center [1252, 338] width 282 height 39
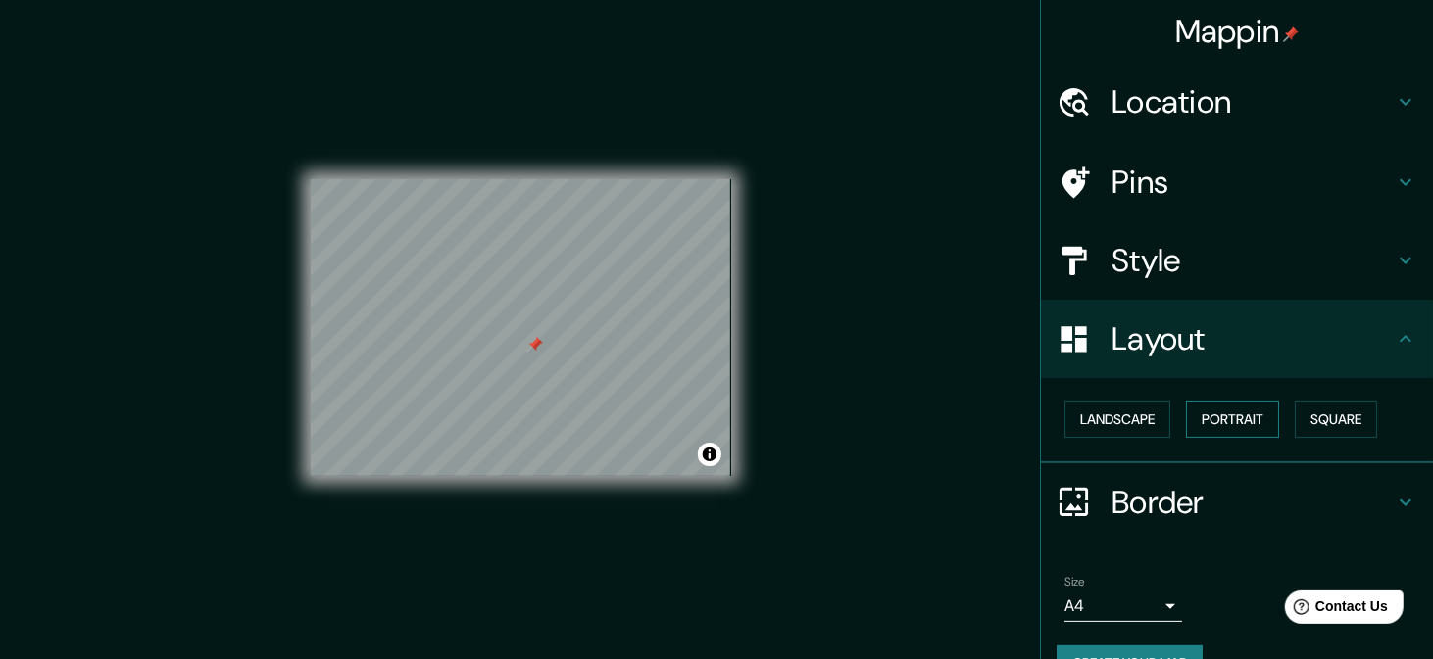
click at [1221, 406] on button "Portrait" at bounding box center [1232, 420] width 93 height 36
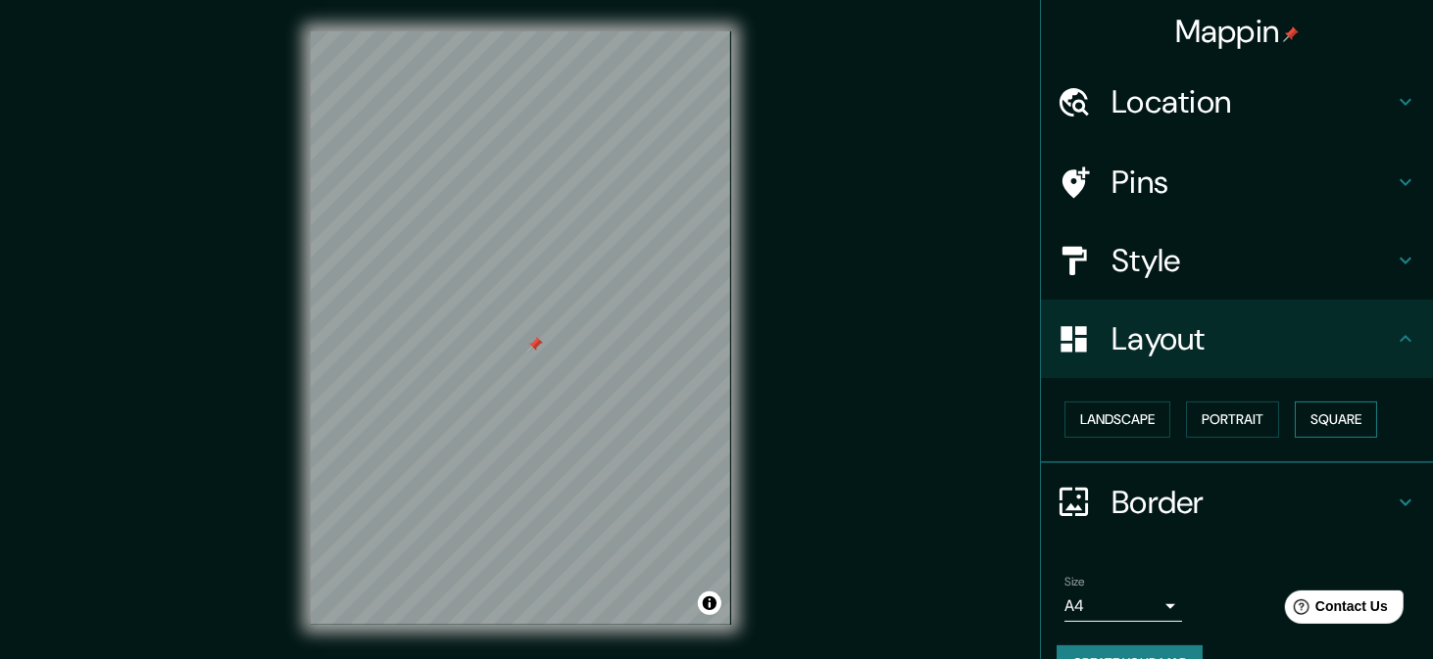
click at [1341, 415] on button "Square" at bounding box center [1335, 420] width 82 height 36
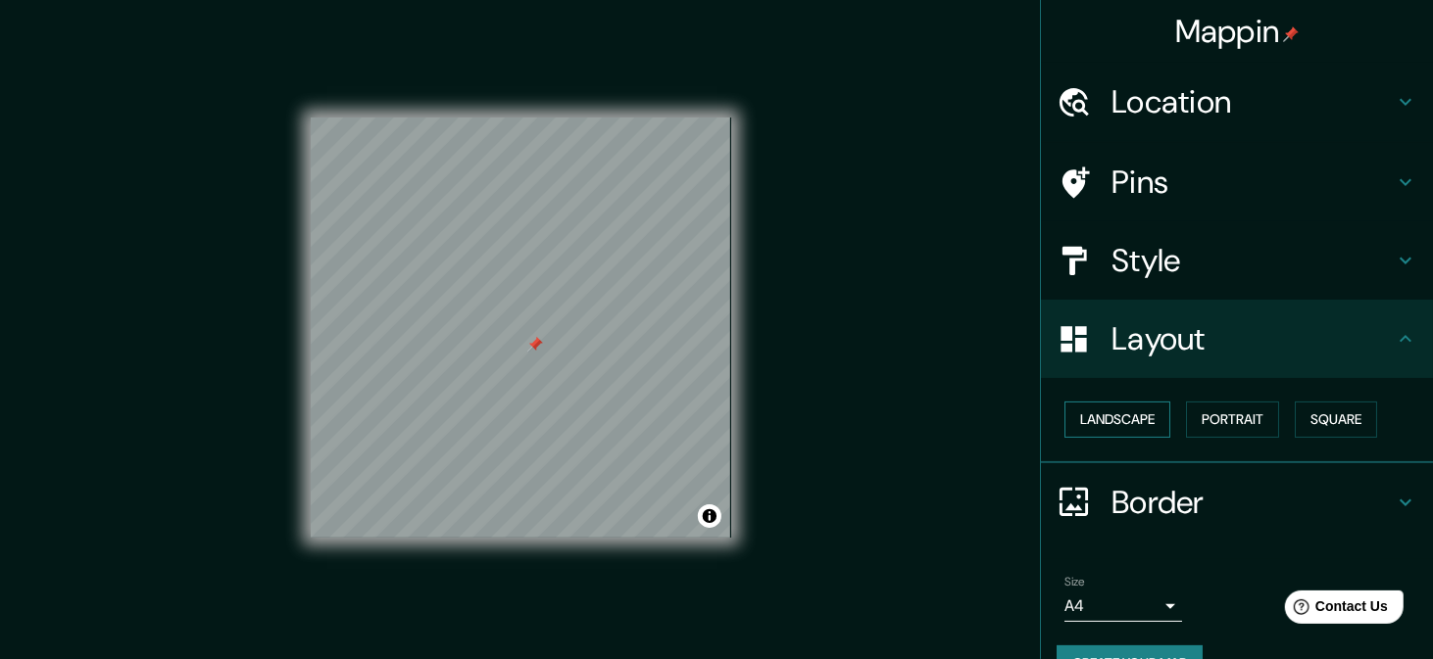
click at [1124, 413] on button "Landscape" at bounding box center [1117, 420] width 106 height 36
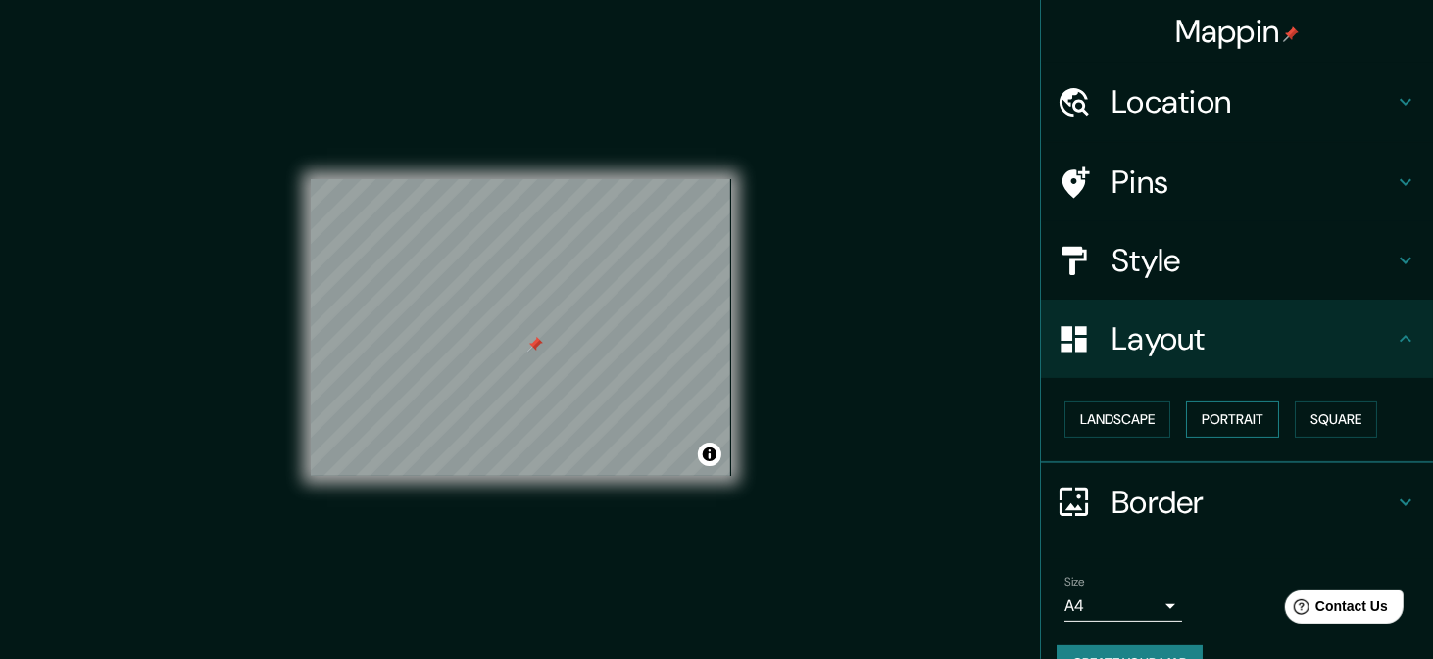
click at [1201, 402] on button "Portrait" at bounding box center [1232, 420] width 93 height 36
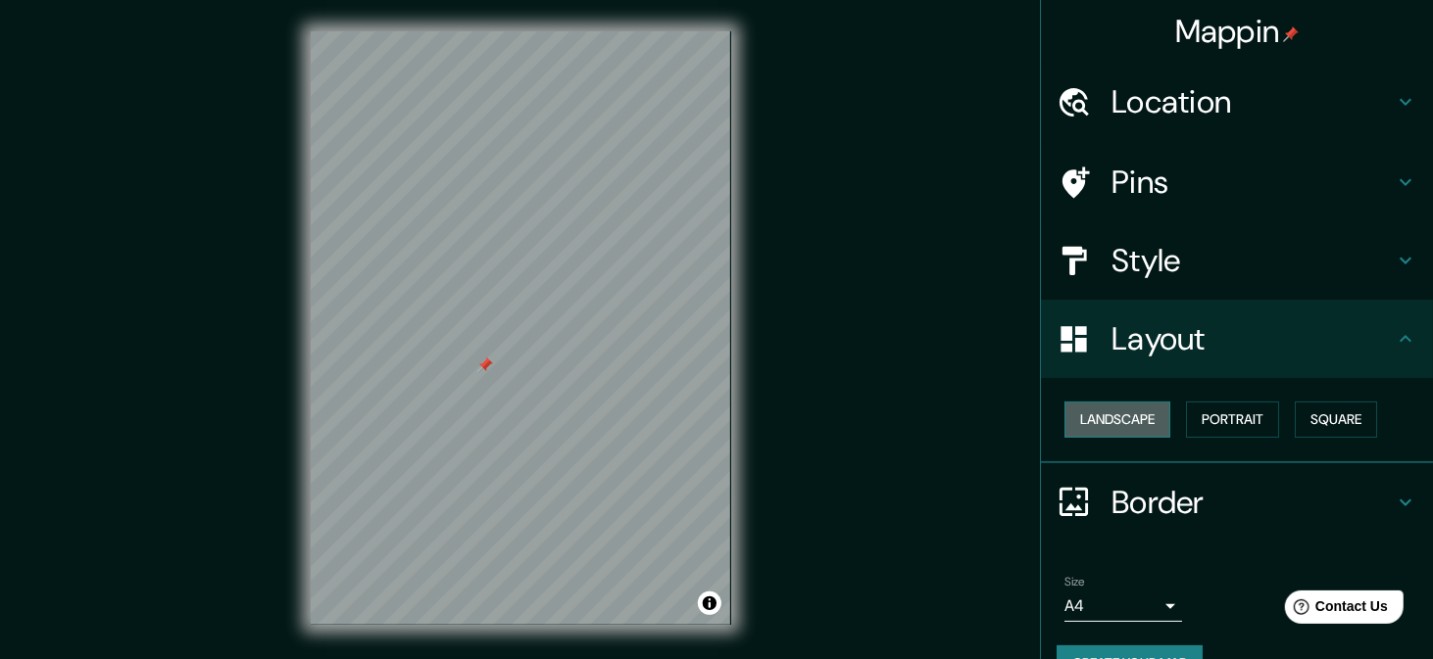
click at [1091, 436] on button "Landscape" at bounding box center [1117, 420] width 106 height 36
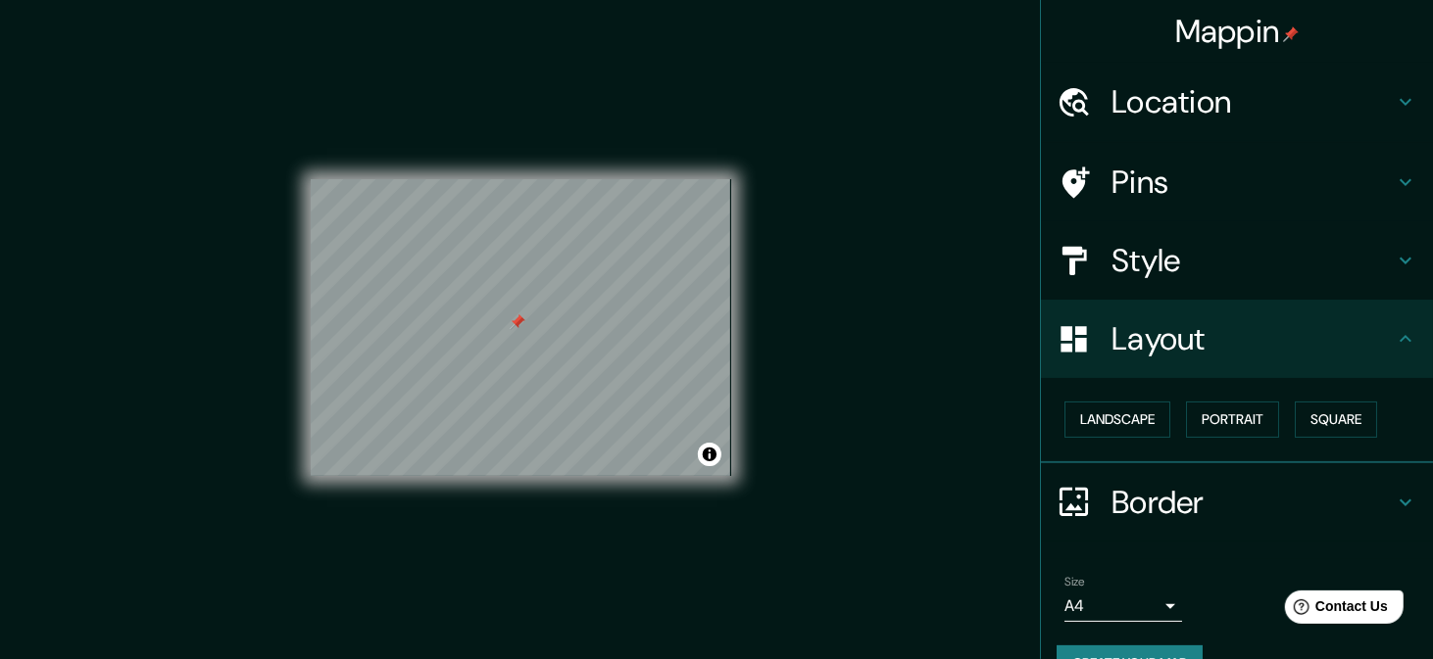
click at [1061, 129] on ul "Location Pins Style Layout Landscape Portrait Square Border Choose a border. Hi…" at bounding box center [1237, 384] width 392 height 642
click at [1111, 169] on h4 "Pins" at bounding box center [1252, 182] width 282 height 39
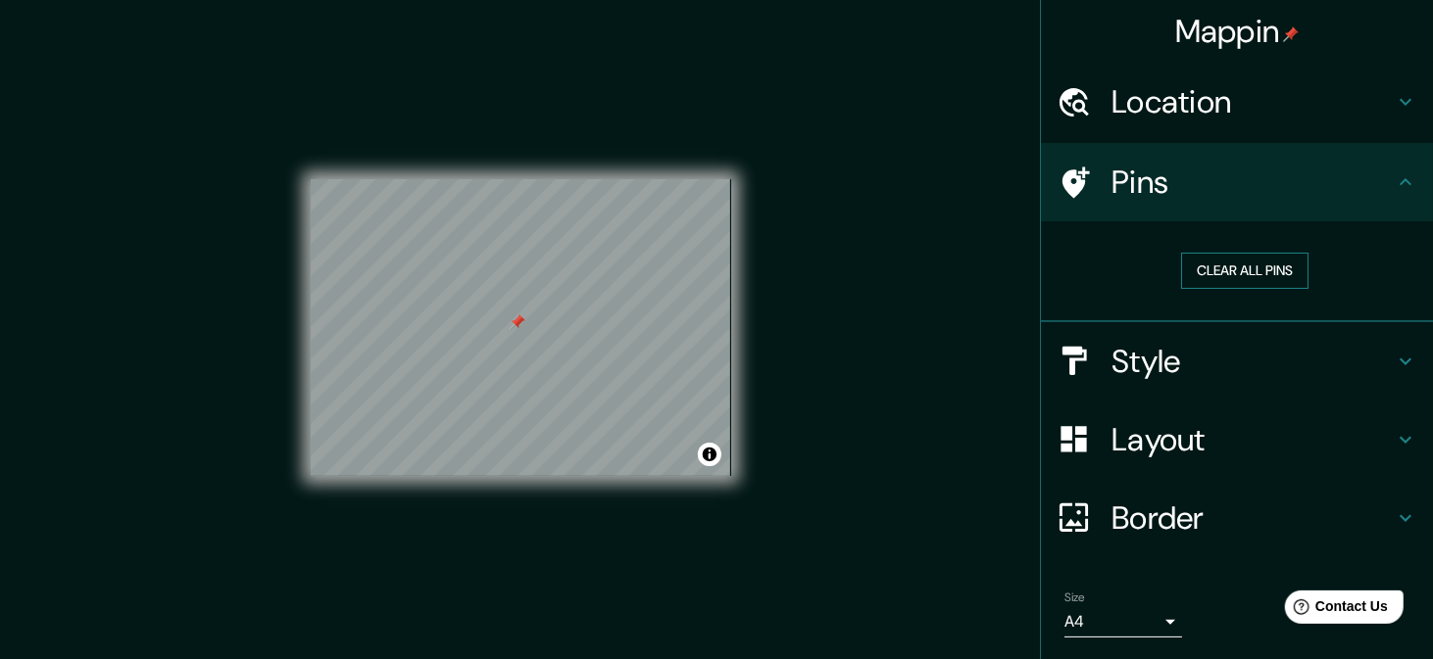
click at [1189, 283] on button "Clear all pins" at bounding box center [1244, 271] width 127 height 36
click at [1242, 261] on button "Clear all pins" at bounding box center [1244, 271] width 127 height 36
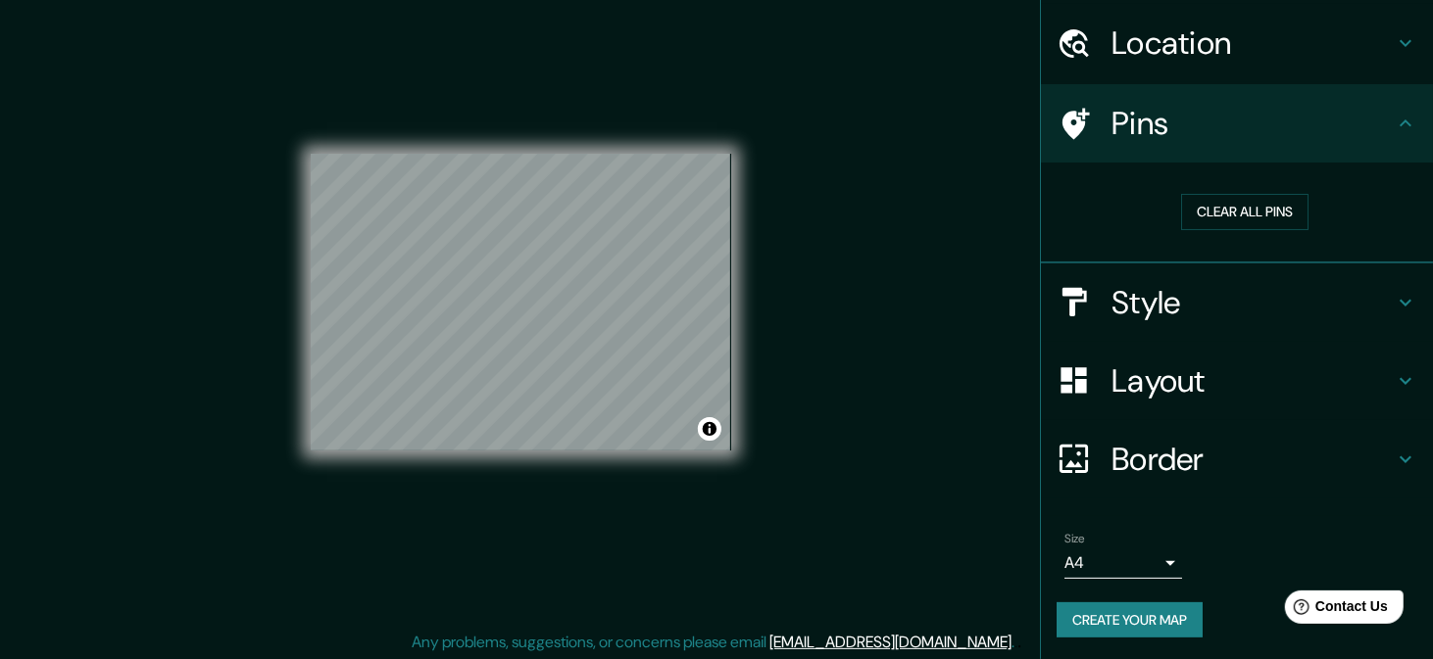
scroll to position [27, 0]
click at [1150, 621] on button "Create your map" at bounding box center [1129, 621] width 146 height 36
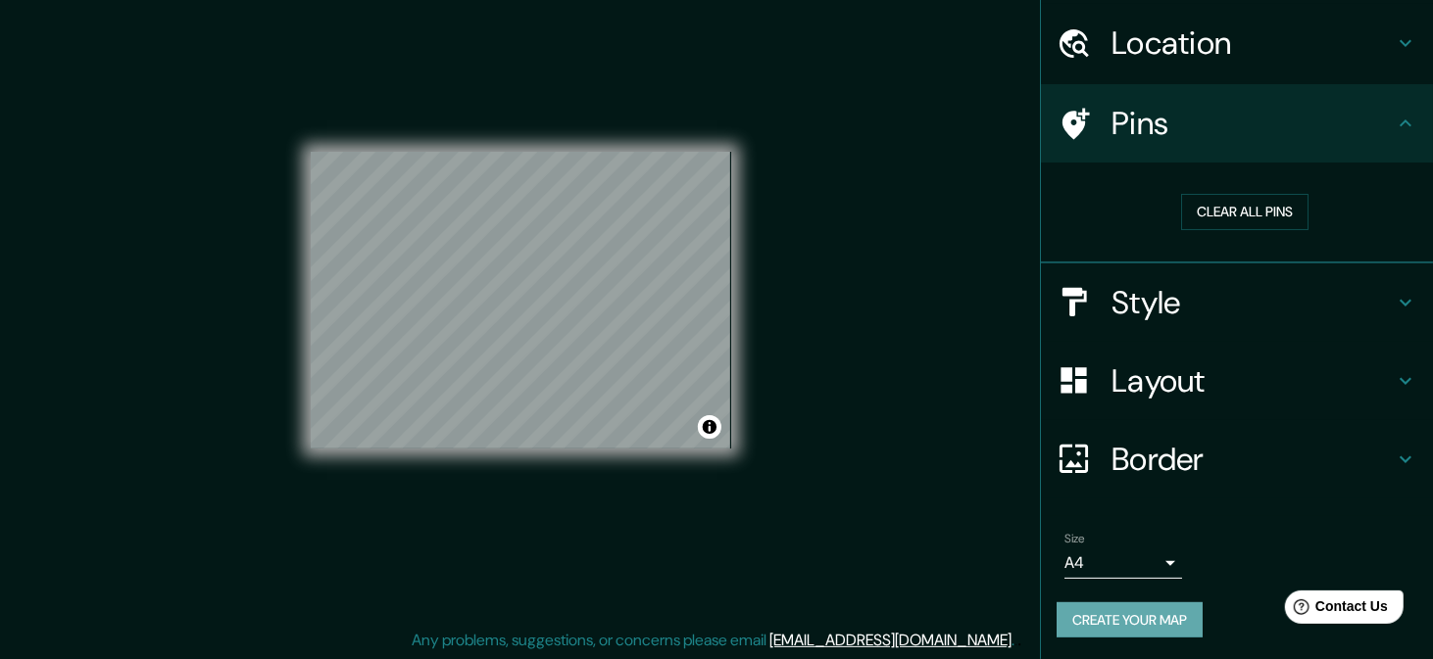
click at [1140, 603] on button "Create your map" at bounding box center [1129, 621] width 146 height 36
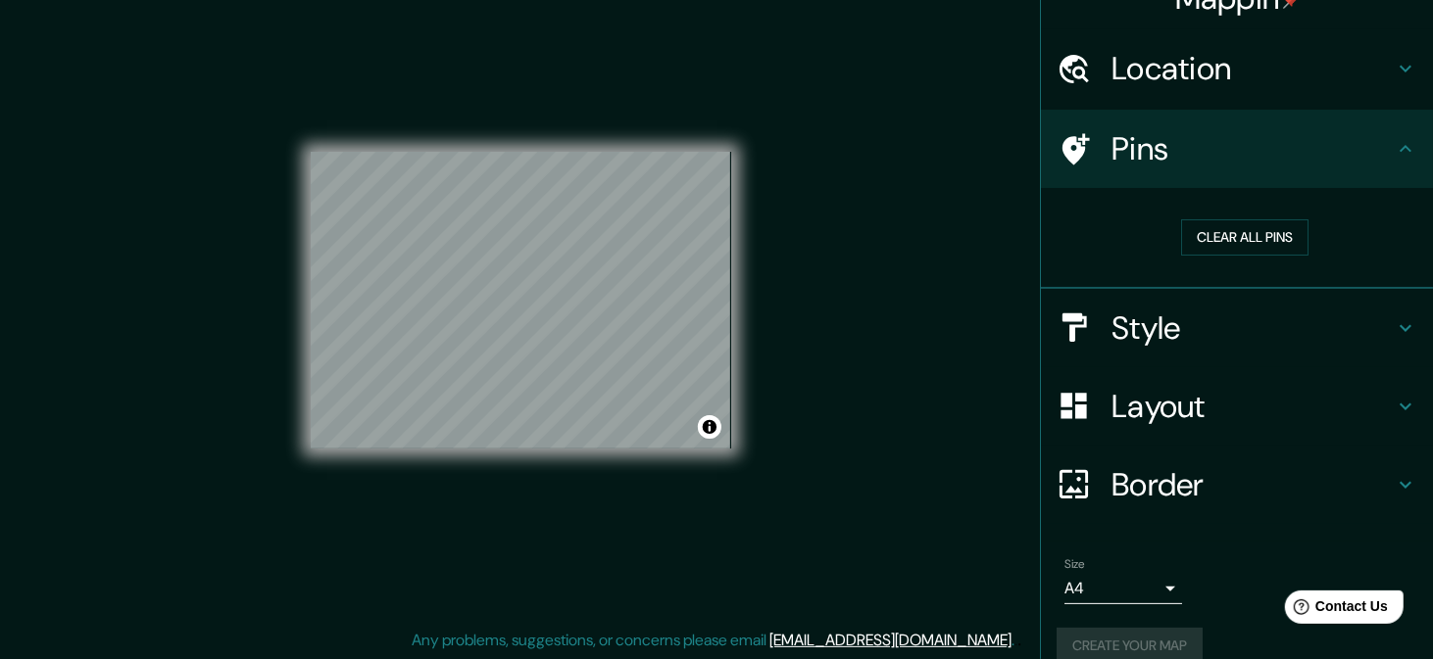
scroll to position [0, 0]
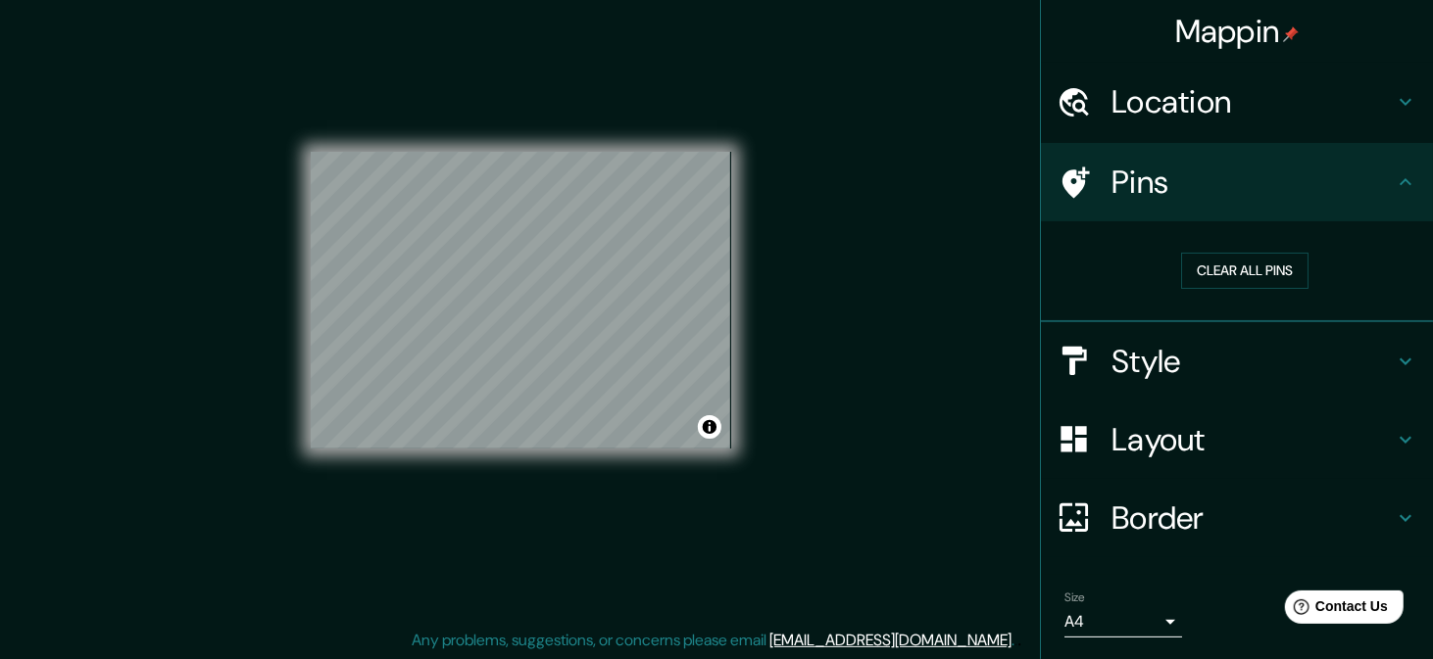
drag, startPoint x: 990, startPoint y: 232, endPoint x: 1005, endPoint y: 236, distance: 16.2
click at [990, 232] on div "Mappin Location Pins Clear all pins Style Layout Border Choose a border. Hint :…" at bounding box center [716, 317] width 1433 height 688
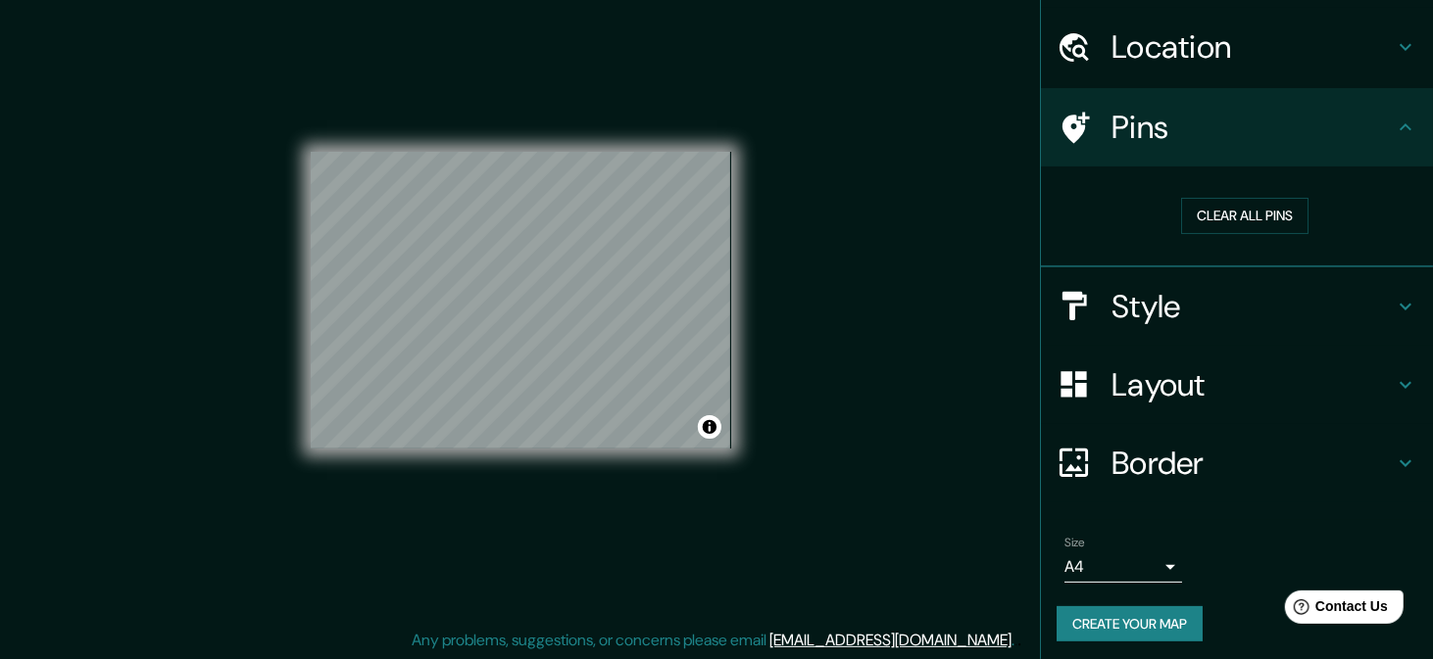
scroll to position [59, 0]
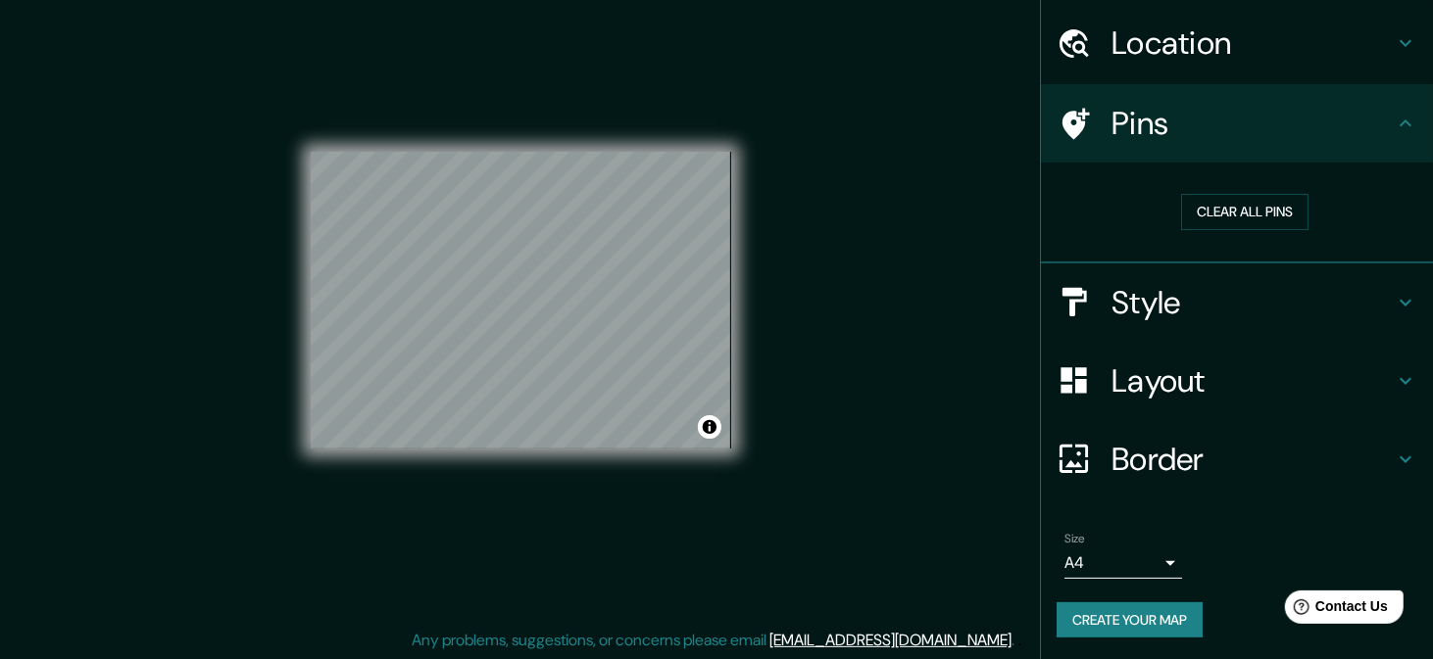
click at [1150, 568] on body "Mappin Location Pins Clear all pins Style Layout Border Choose a border. Hint :…" at bounding box center [716, 302] width 1433 height 659
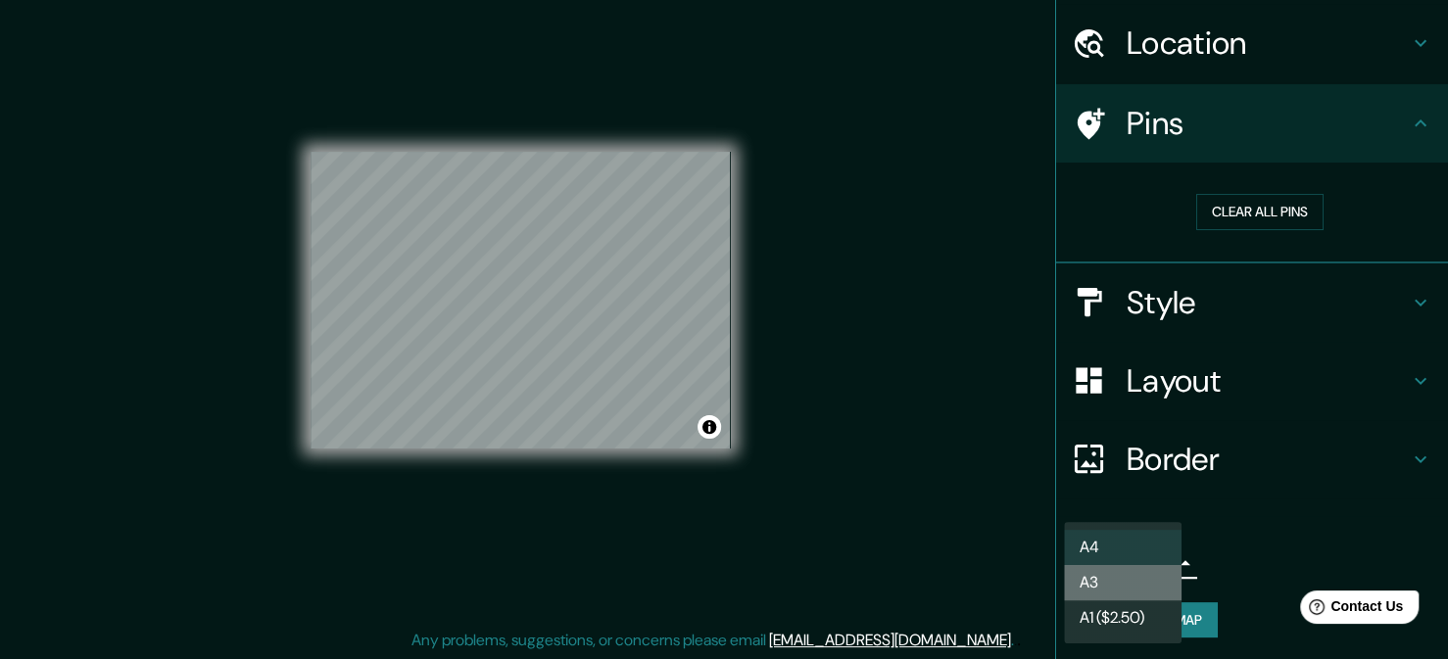
click at [1160, 572] on li "A3" at bounding box center [1123, 582] width 118 height 35
type input "a4"
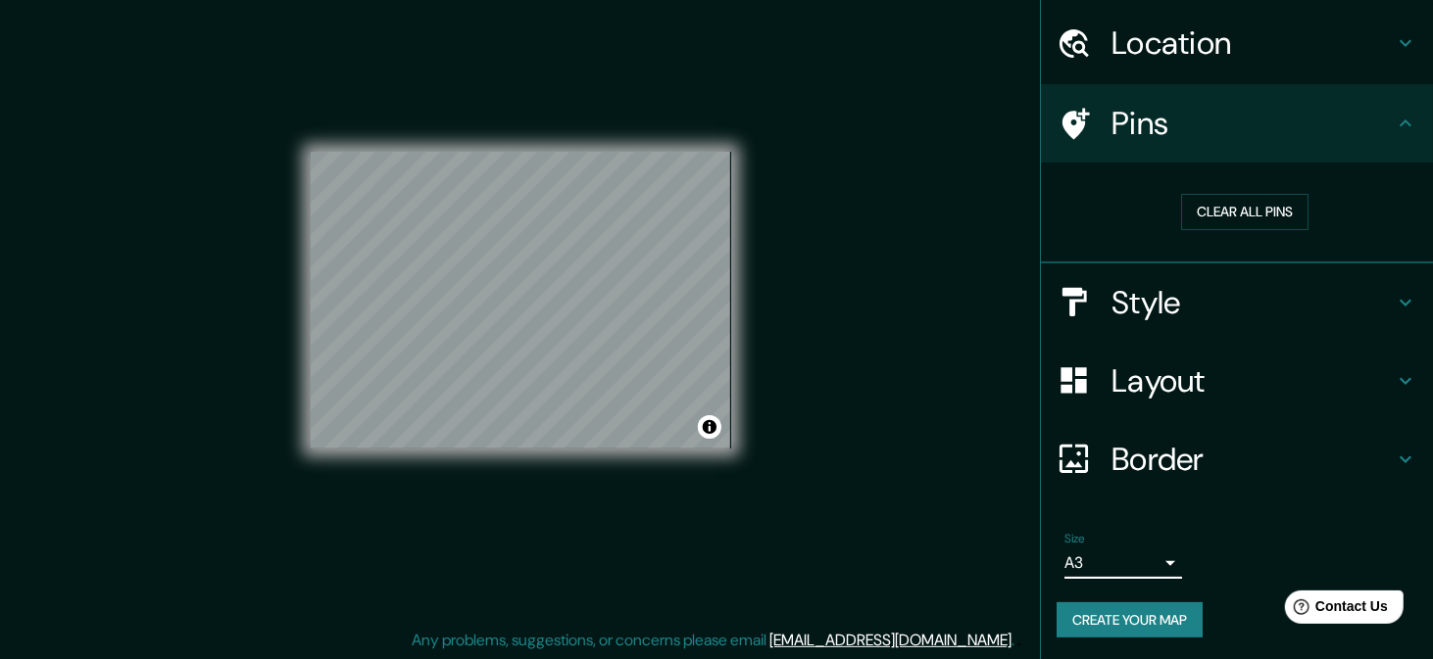
click at [1160, 615] on button "Create your map" at bounding box center [1129, 621] width 146 height 36
click at [1113, 636] on div "Size A3 a4 Create your map" at bounding box center [1236, 589] width 361 height 130
click at [1114, 616] on div "Create your map" at bounding box center [1236, 621] width 361 height 36
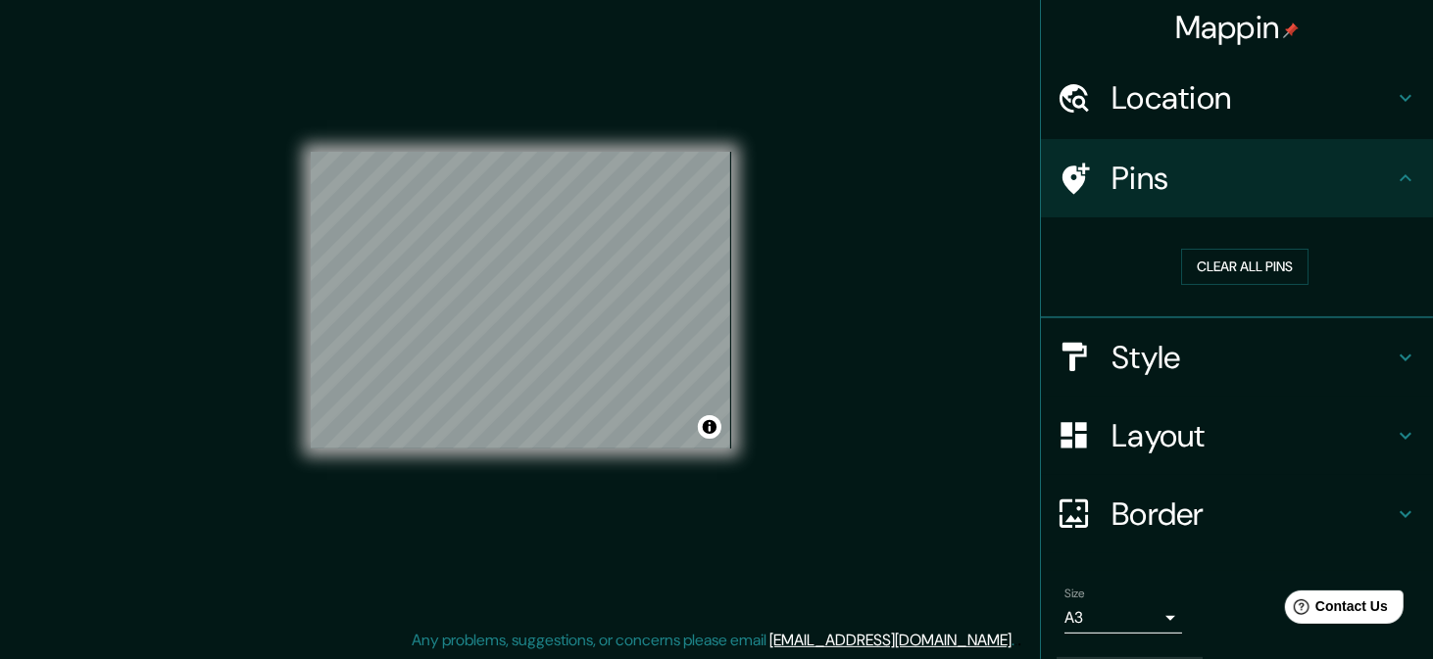
scroll to position [0, 0]
